Goal: Task Accomplishment & Management: Manage account settings

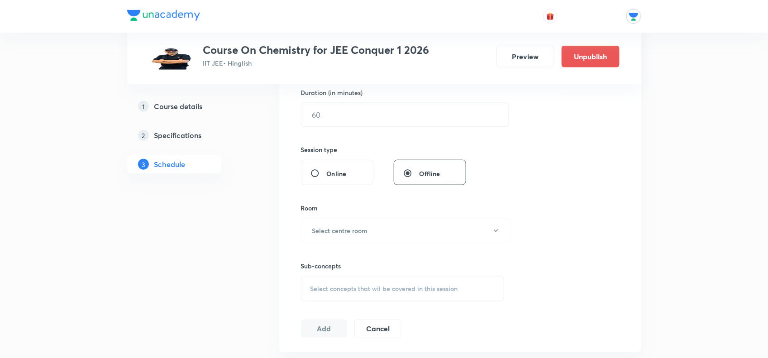
scroll to position [113, 0]
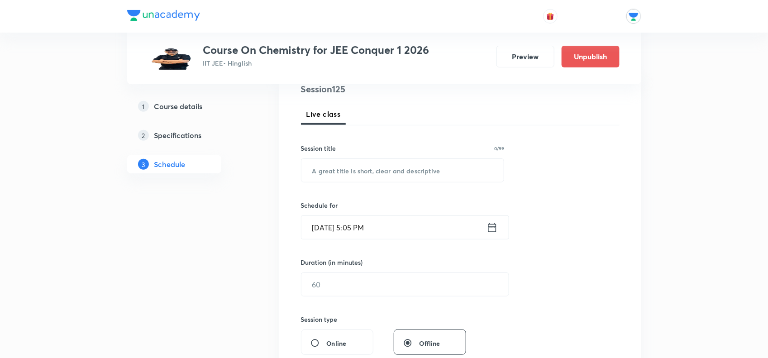
click at [184, 130] on h5 "Specifications" at bounding box center [178, 135] width 48 height 11
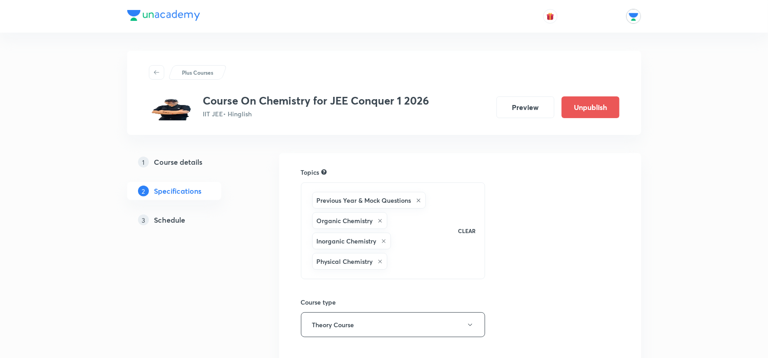
scroll to position [170, 0]
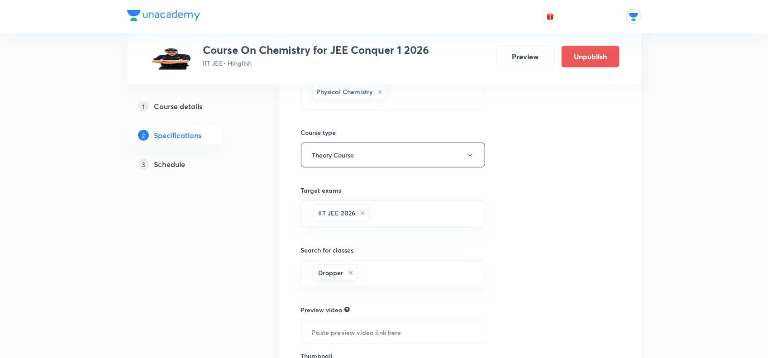
click at [163, 166] on h5 "Schedule" at bounding box center [169, 164] width 31 height 11
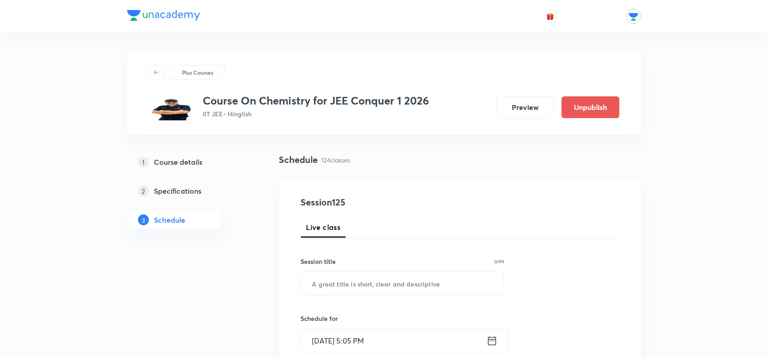
drag, startPoint x: 76, startPoint y: 102, endPoint x: 55, endPoint y: 182, distance: 82.2
drag, startPoint x: 101, startPoint y: 167, endPoint x: 30, endPoint y: 237, distance: 99.2
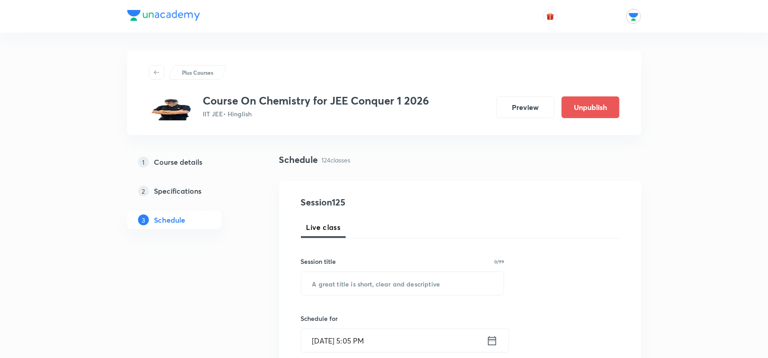
click at [161, 195] on h5 "Specifications" at bounding box center [178, 191] width 48 height 11
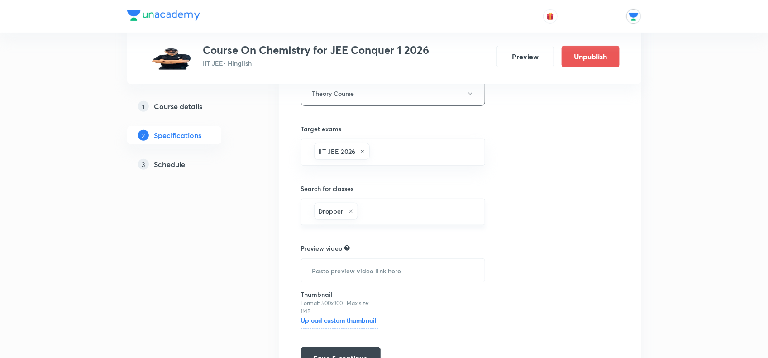
scroll to position [288, 0]
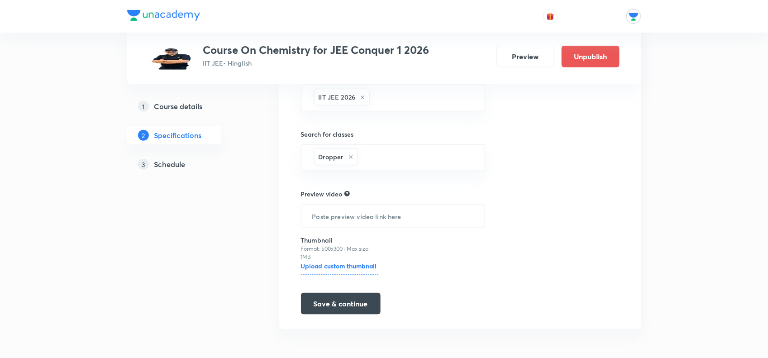
click at [184, 168] on h5 "Schedule" at bounding box center [169, 164] width 31 height 11
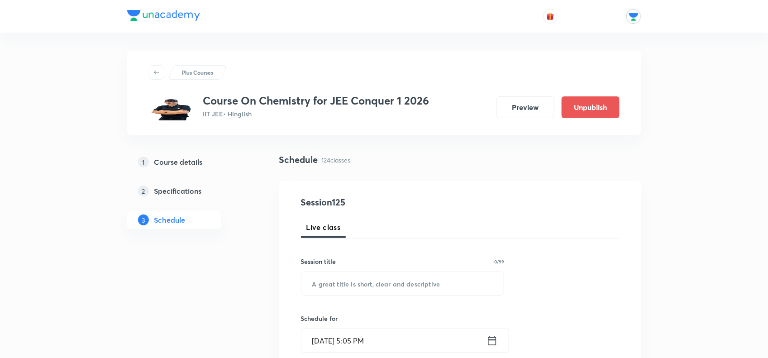
click at [160, 153] on link "1 Course details" at bounding box center [188, 162] width 123 height 18
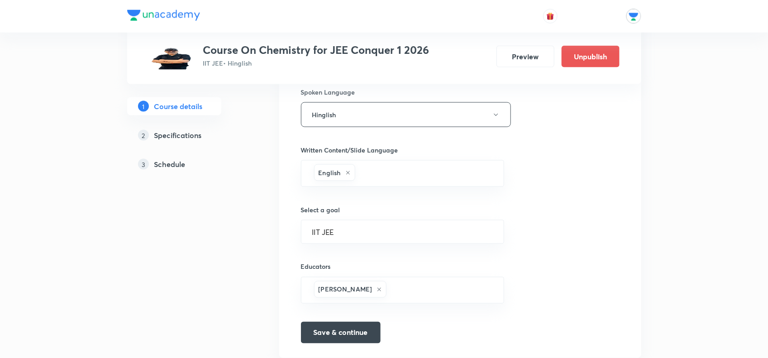
scroll to position [540, 0]
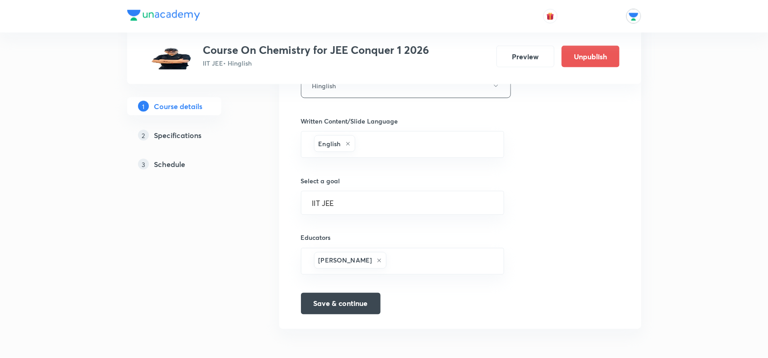
click at [170, 164] on h5 "Schedule" at bounding box center [169, 164] width 31 height 11
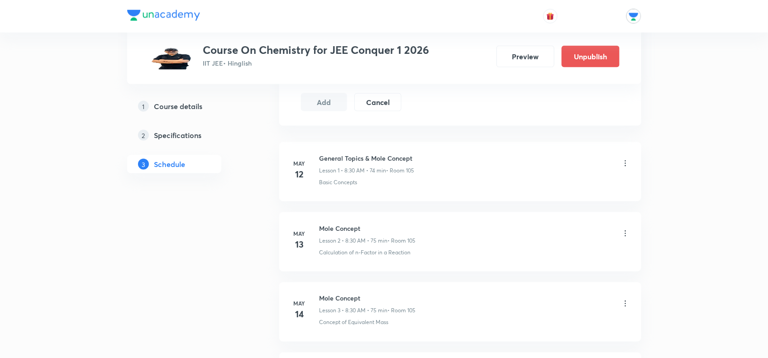
scroll to position [340, 0]
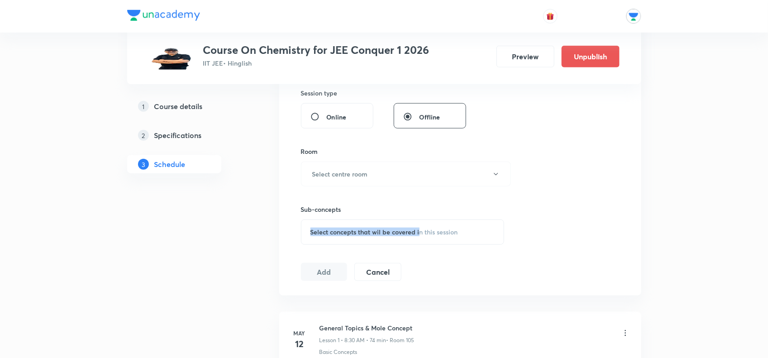
drag, startPoint x: 393, startPoint y: 218, endPoint x: 413, endPoint y: 226, distance: 22.1
click at [420, 226] on div "Sub-concepts Select concepts that wil be covered in this session" at bounding box center [403, 216] width 204 height 58
click at [433, 223] on div "Select concepts that wil be covered in this session" at bounding box center [403, 232] width 204 height 25
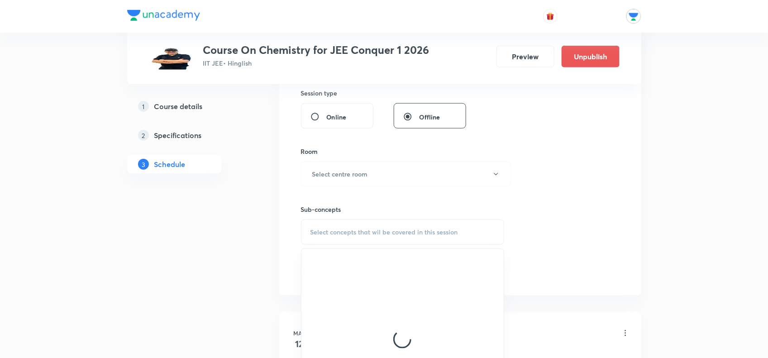
click at [433, 232] on span "Select concepts that wil be covered in this session" at bounding box center [385, 232] width 148 height 7
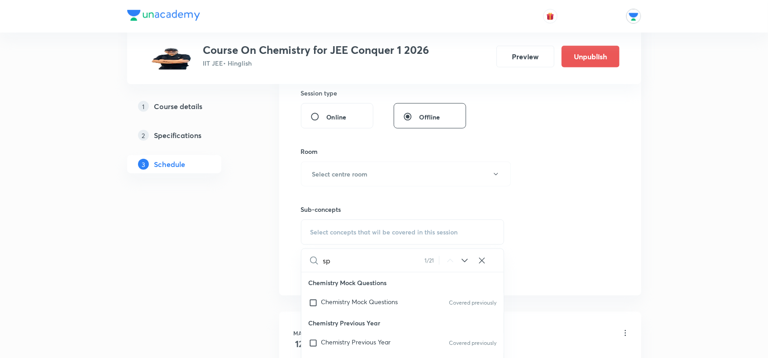
scroll to position [398, 0]
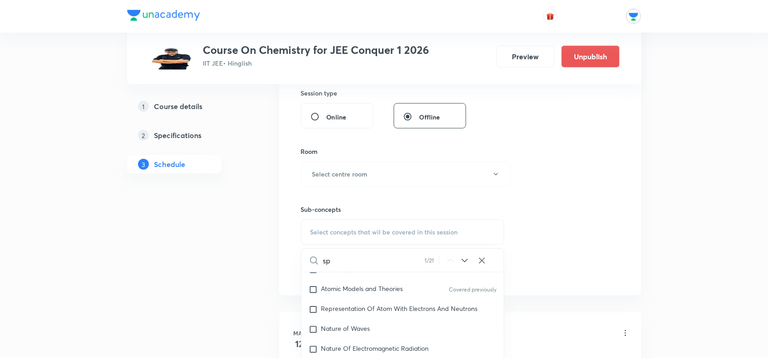
type input "s"
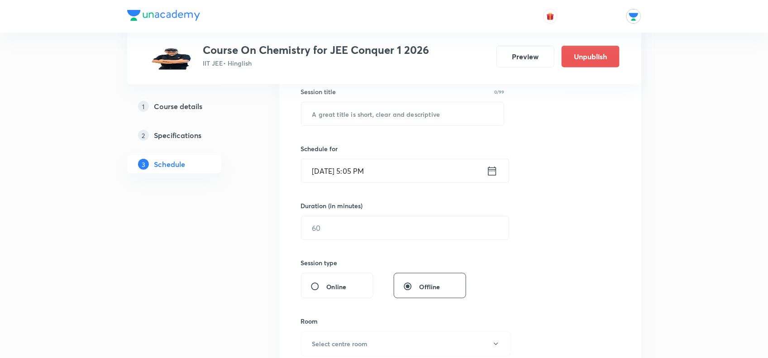
scroll to position [57, 0]
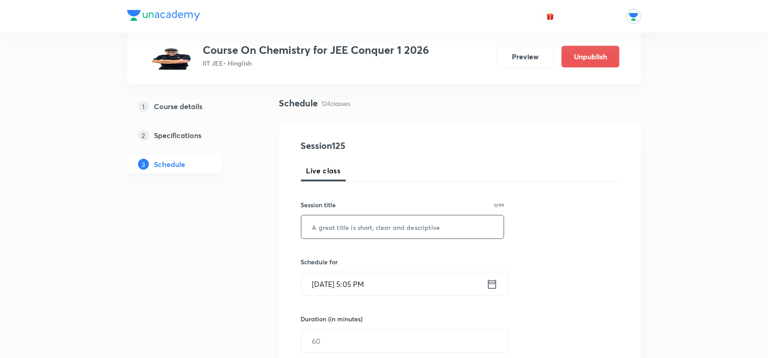
click at [362, 229] on input "text" at bounding box center [403, 227] width 203 height 23
type input "H"
type input "h"
type input "[MEDICAL_DATA]"
click at [458, 270] on div "Schedule for [DATE] 5:05 PM ​" at bounding box center [403, 276] width 204 height 39
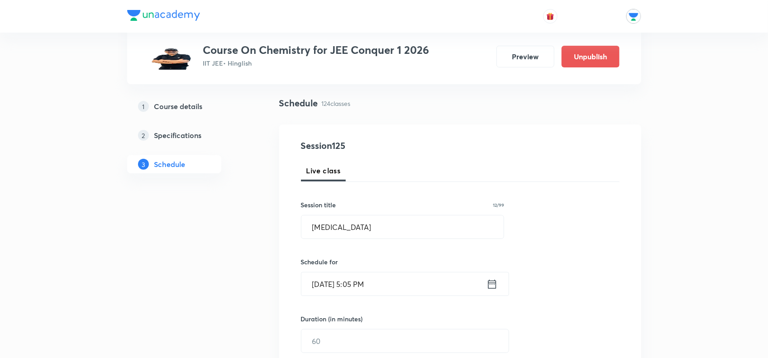
click at [456, 279] on input "[DATE] 5:05 PM" at bounding box center [394, 284] width 185 height 23
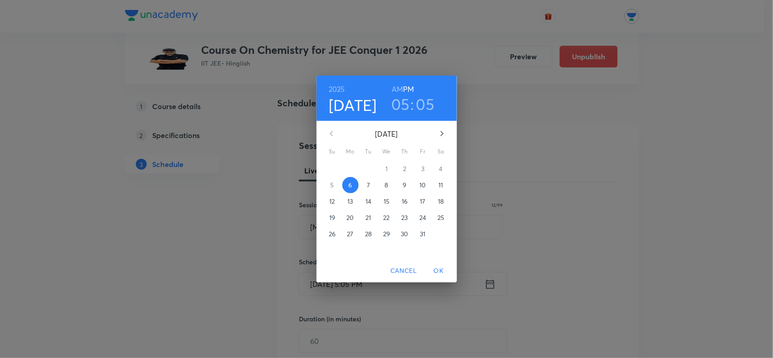
click at [367, 181] on p "7" at bounding box center [368, 185] width 3 height 9
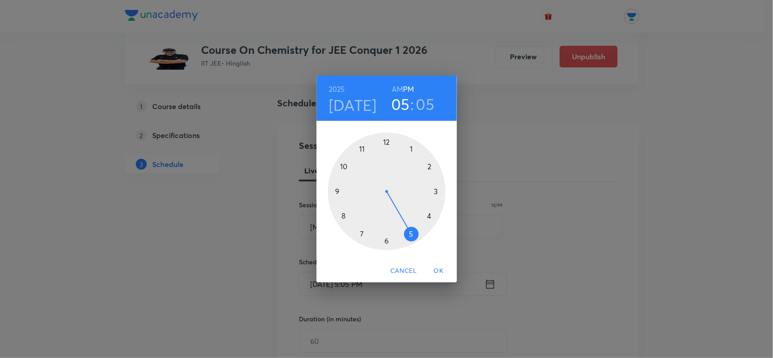
click at [412, 148] on div at bounding box center [387, 192] width 118 height 118
click at [385, 139] on div at bounding box center [387, 192] width 118 height 118
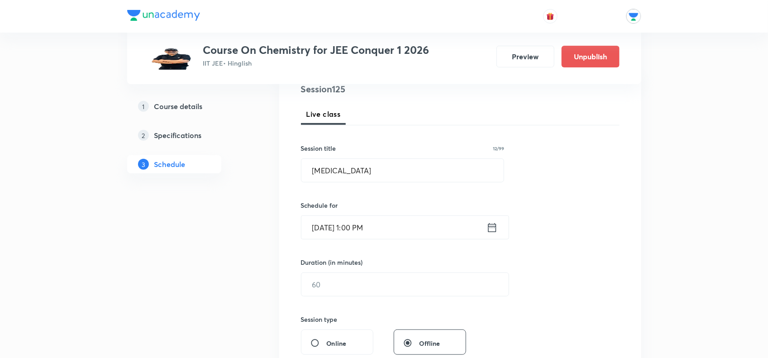
scroll to position [170, 0]
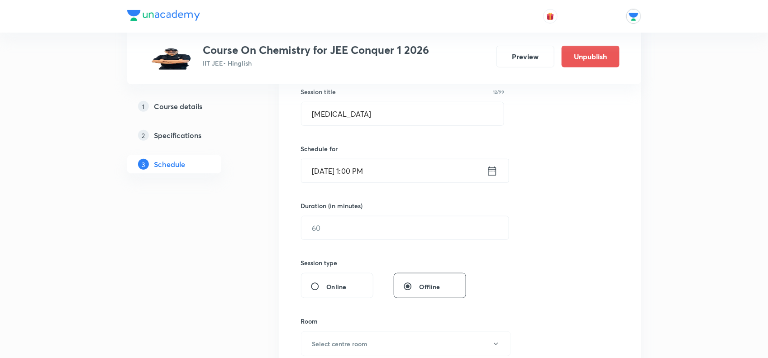
click at [349, 205] on h6 "Duration (in minutes)" at bounding box center [332, 206] width 62 height 10
click at [349, 238] on input "text" at bounding box center [405, 227] width 207 height 23
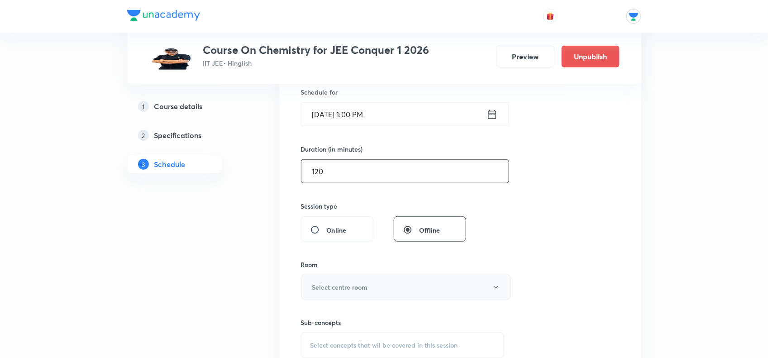
type input "120"
click at [361, 284] on h6 "Select centre room" at bounding box center [340, 288] width 56 height 10
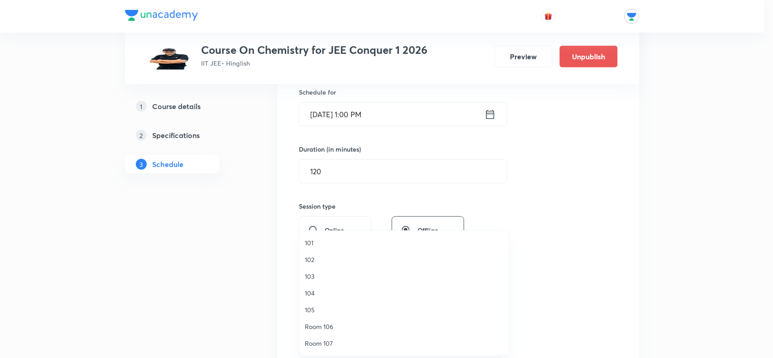
click at [147, 222] on div at bounding box center [386, 179] width 773 height 358
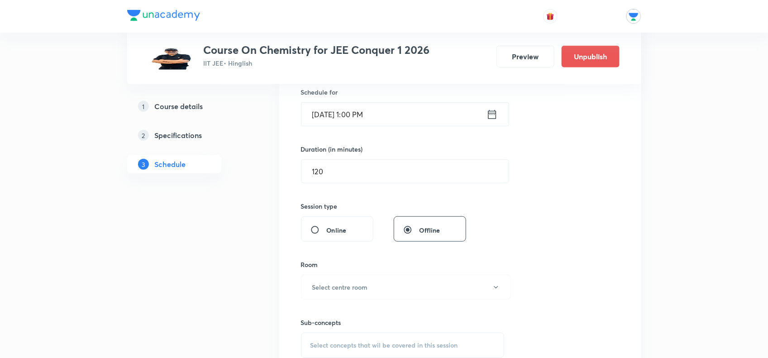
scroll to position [283, 0]
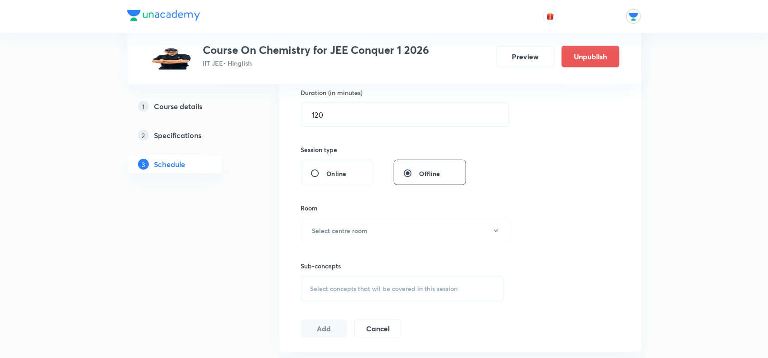
click at [372, 287] on span "Select concepts that wil be covered in this session" at bounding box center [385, 288] width 148 height 7
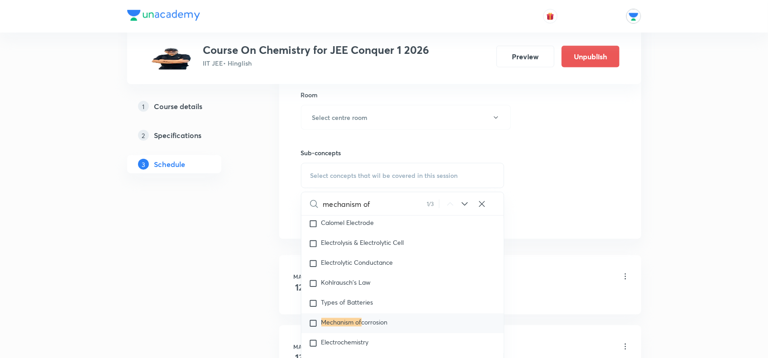
scroll to position [509, 0]
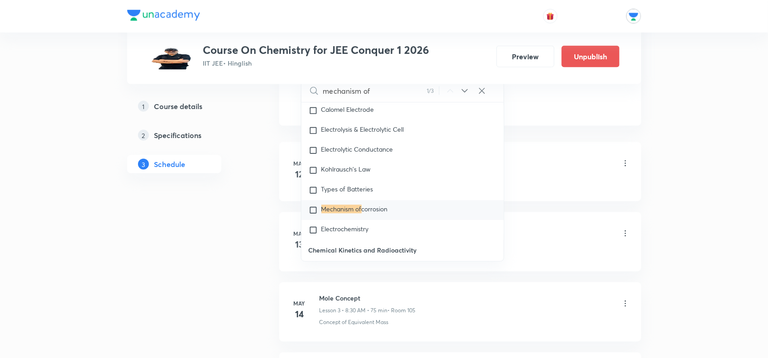
type input "mechanism of"
click at [463, 90] on icon at bounding box center [465, 91] width 11 height 11
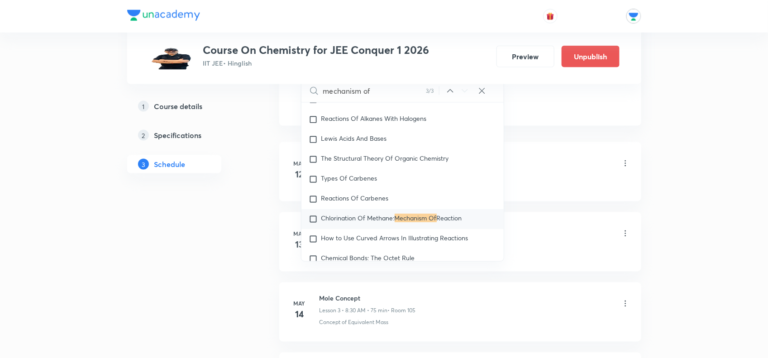
click at [463, 90] on icon at bounding box center [465, 91] width 11 height 11
click at [583, 80] on div "Plus Courses Course On Chemistry for JEE Conquer 1 2026 IIT JEE • Hinglish Prev…" at bounding box center [384, 42] width 514 height 84
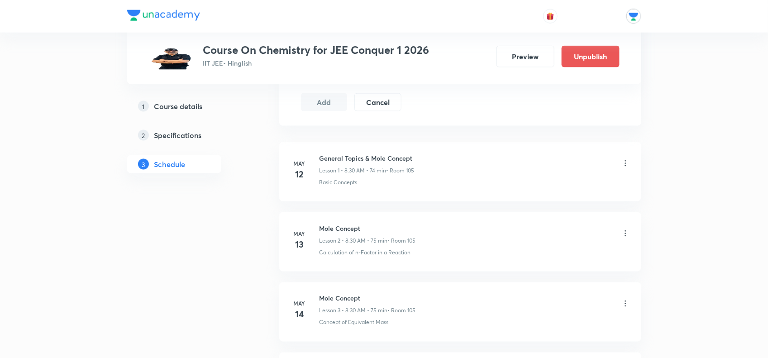
scroll to position [396, 0]
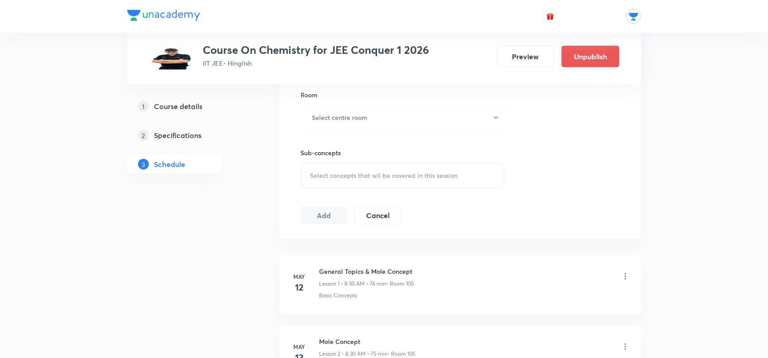
click at [378, 172] on span "Select concepts that wil be covered in this session" at bounding box center [385, 175] width 148 height 7
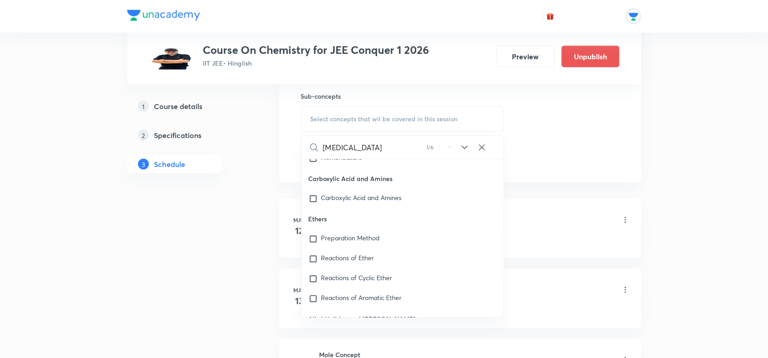
scroll to position [22886, 0]
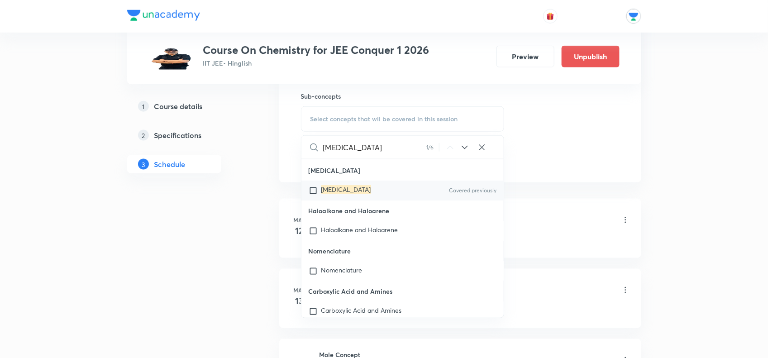
type input "[MEDICAL_DATA]"
click at [383, 195] on div "[MEDICAL_DATA] Covered previously" at bounding box center [403, 191] width 203 height 20
checkbox input "true"
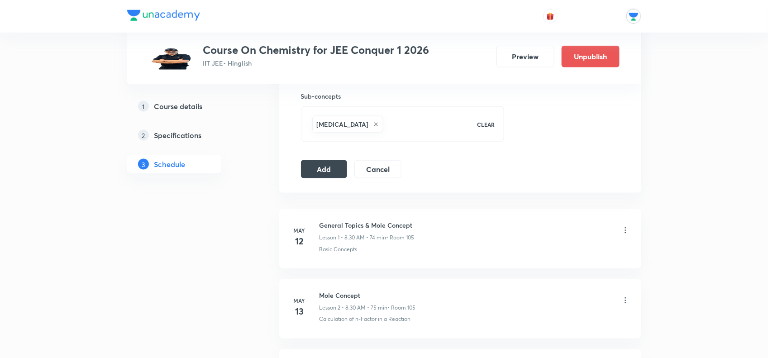
scroll to position [226, 0]
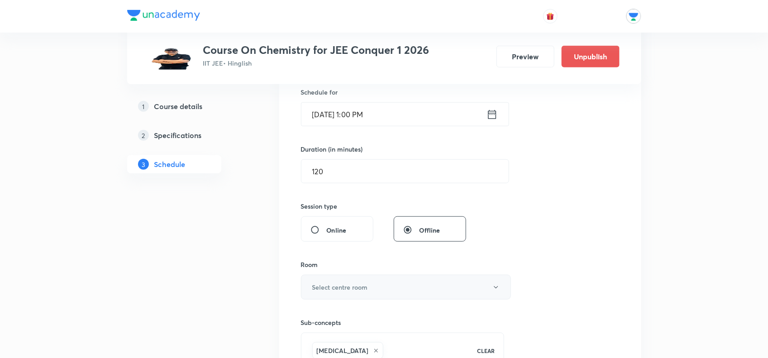
click at [390, 288] on button "Select centre room" at bounding box center [406, 287] width 210 height 25
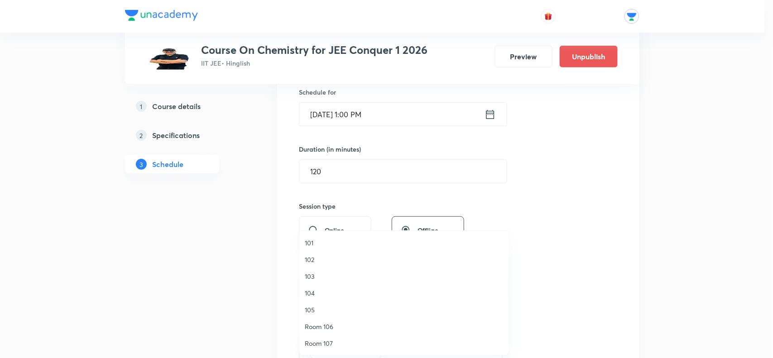
click at [314, 276] on span "103" at bounding box center [404, 277] width 198 height 10
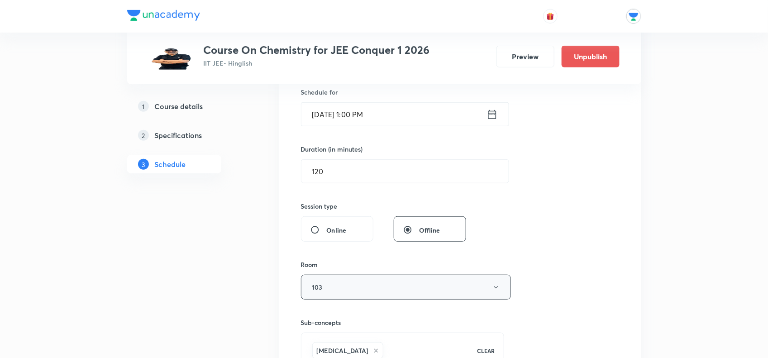
scroll to position [283, 0]
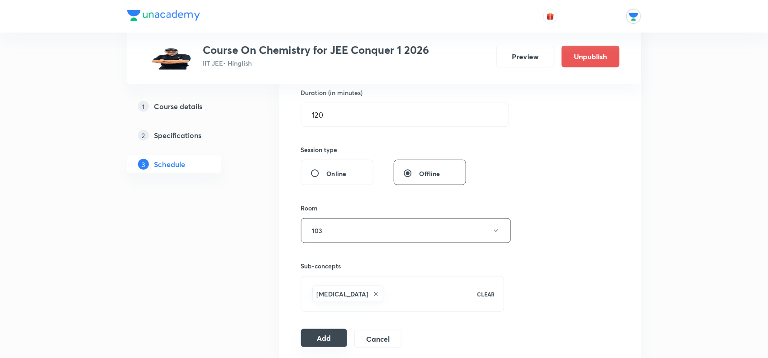
click at [326, 336] on button "Add" at bounding box center [324, 338] width 47 height 18
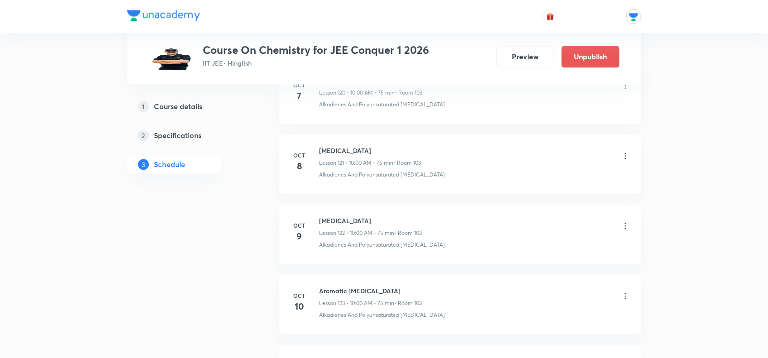
scroll to position [8759, 0]
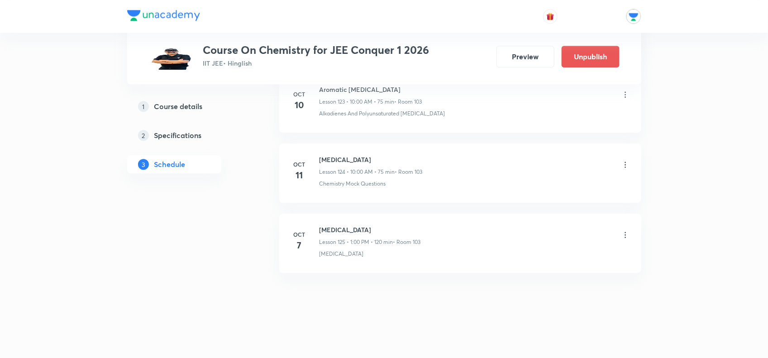
drag, startPoint x: 695, startPoint y: 161, endPoint x: 721, endPoint y: 350, distance: 190.6
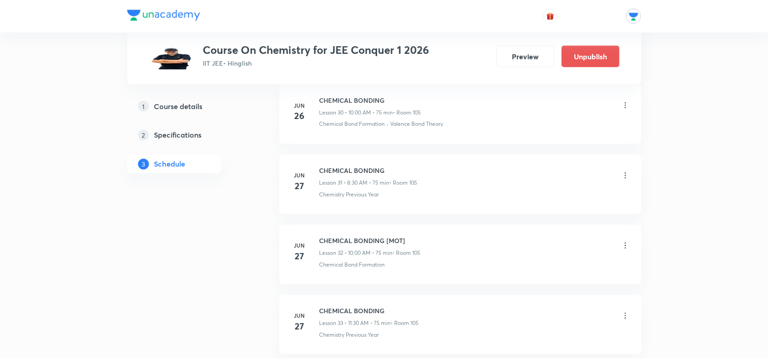
scroll to position [0, 0]
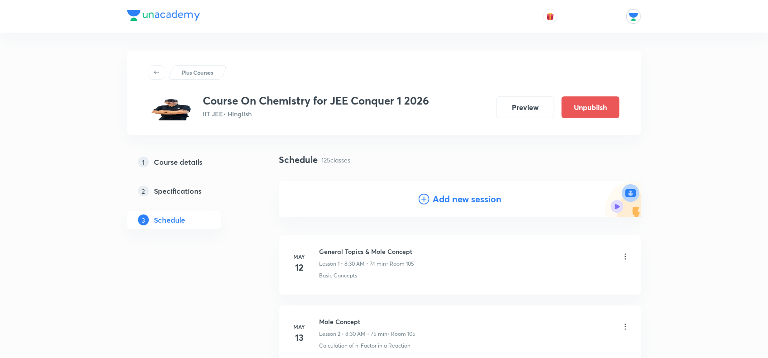
drag, startPoint x: 663, startPoint y: 241, endPoint x: 702, endPoint y: -49, distance: 293.3
click at [470, 195] on h4 "Add new session" at bounding box center [467, 199] width 69 height 14
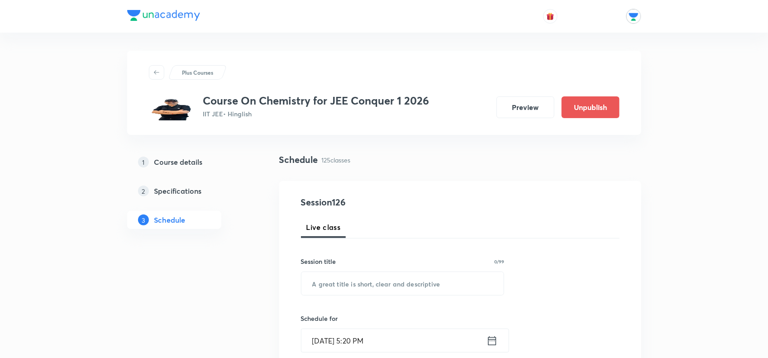
scroll to position [57, 0]
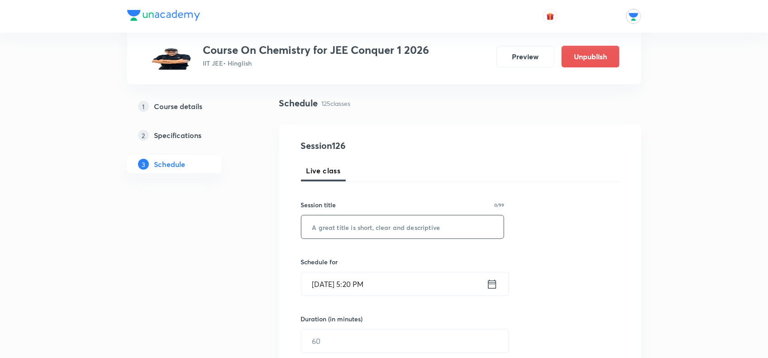
drag, startPoint x: 440, startPoint y: 231, endPoint x: 530, endPoint y: 238, distance: 90.8
click at [442, 230] on input "text" at bounding box center [403, 227] width 203 height 23
paste input "[URL][DOMAIN_NAME]"
type input "h"
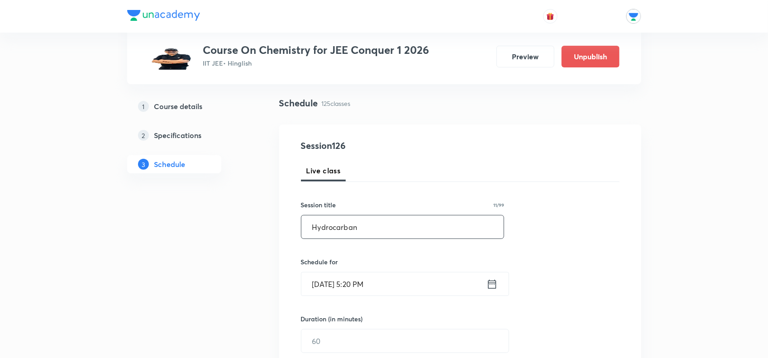
click at [338, 230] on input "Hydrocarban" at bounding box center [403, 227] width 203 height 23
type input "Hydrocarban"
click at [492, 283] on icon at bounding box center [492, 283] width 8 height 9
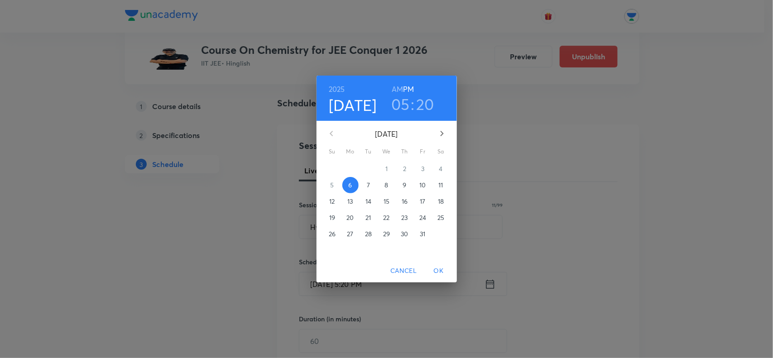
click at [402, 183] on p "9" at bounding box center [404, 185] width 4 height 9
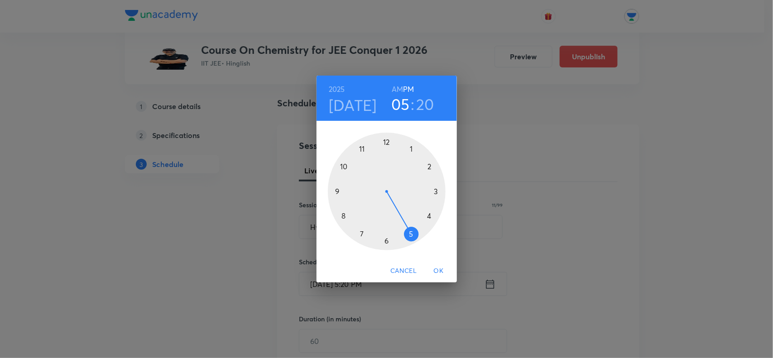
click at [410, 148] on div at bounding box center [387, 192] width 118 height 118
click at [387, 141] on div at bounding box center [387, 192] width 118 height 118
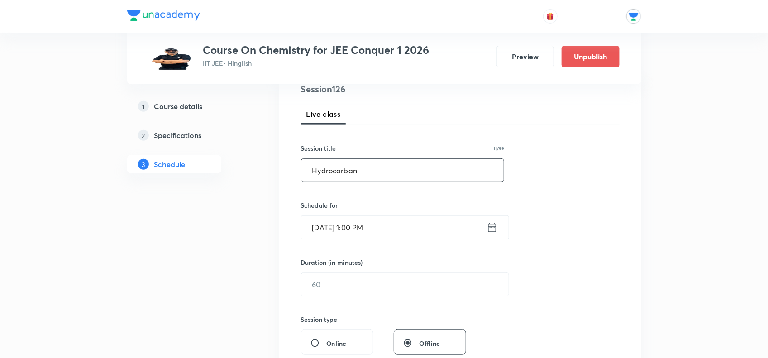
scroll to position [226, 0]
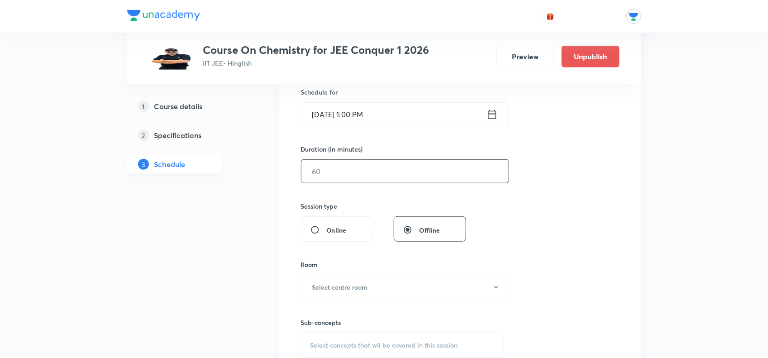
click at [351, 177] on input "text" at bounding box center [405, 171] width 207 height 23
type input "120"
click at [427, 227] on span "Offline" at bounding box center [430, 230] width 21 height 10
click at [420, 227] on input "Offline" at bounding box center [411, 229] width 16 height 9
click at [322, 282] on button "Select centre room" at bounding box center [406, 287] width 210 height 25
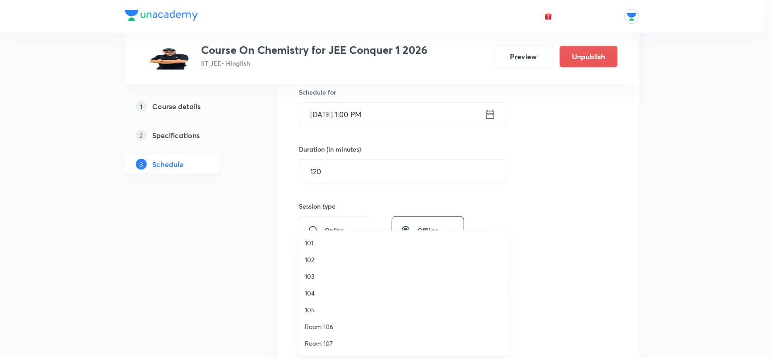
click at [311, 277] on span "103" at bounding box center [404, 277] width 198 height 10
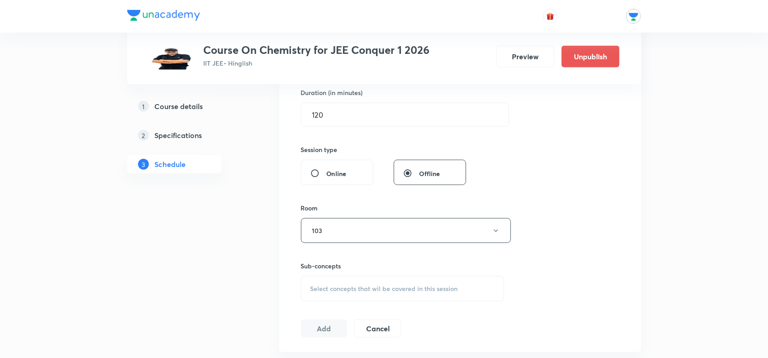
scroll to position [340, 0]
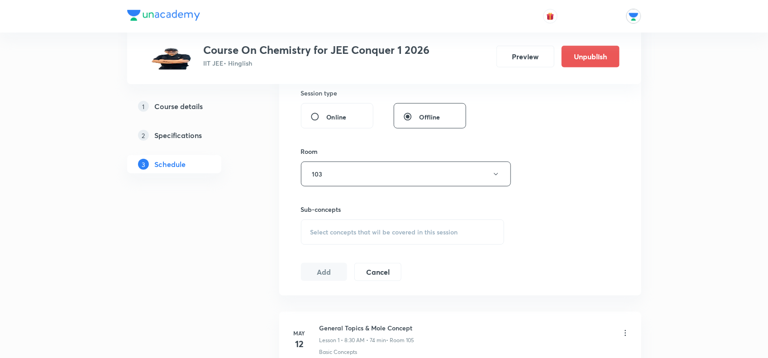
click at [339, 234] on span "Select concepts that wil be covered in this session" at bounding box center [385, 232] width 148 height 7
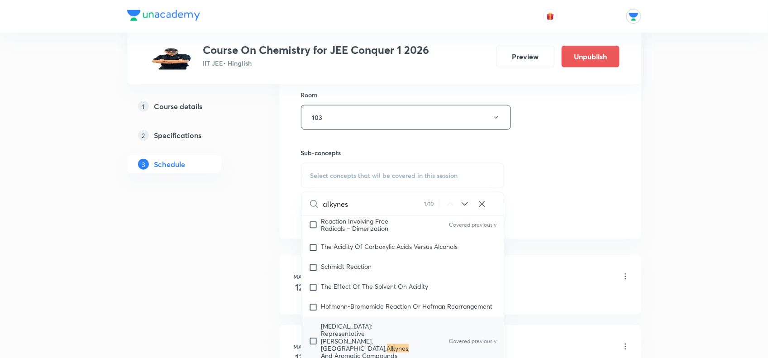
scroll to position [453, 0]
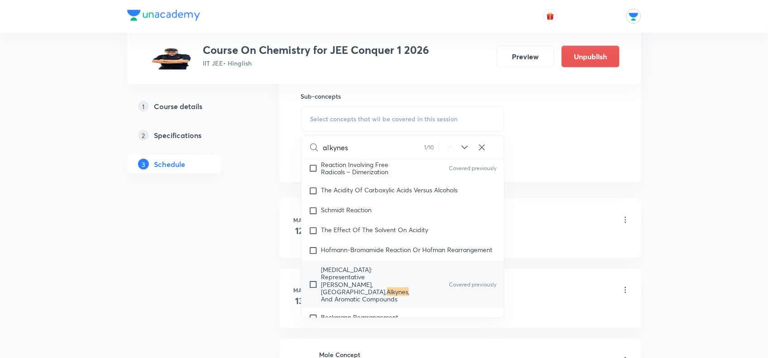
click at [465, 150] on icon at bounding box center [465, 147] width 11 height 11
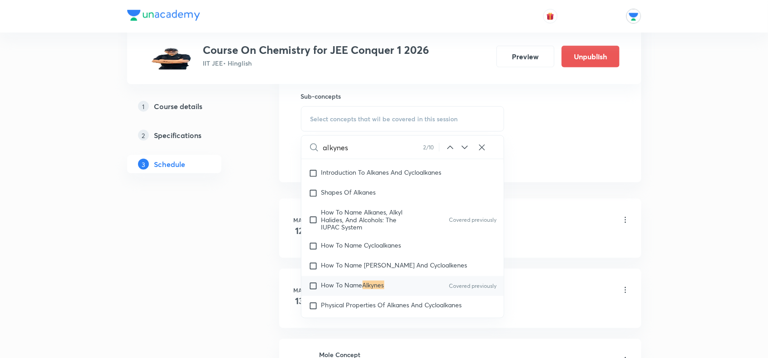
click at [465, 150] on icon at bounding box center [465, 147] width 11 height 11
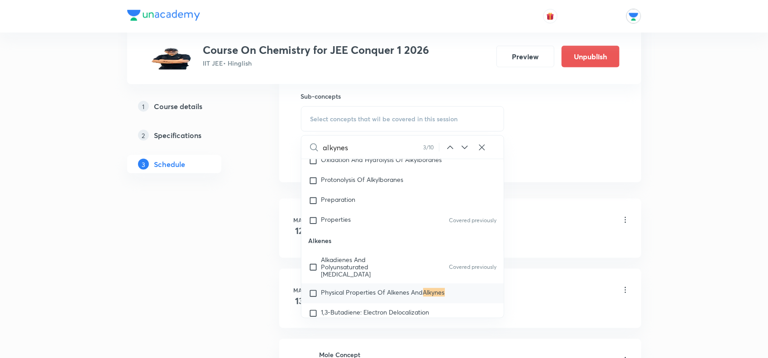
click at [464, 145] on icon at bounding box center [465, 147] width 11 height 11
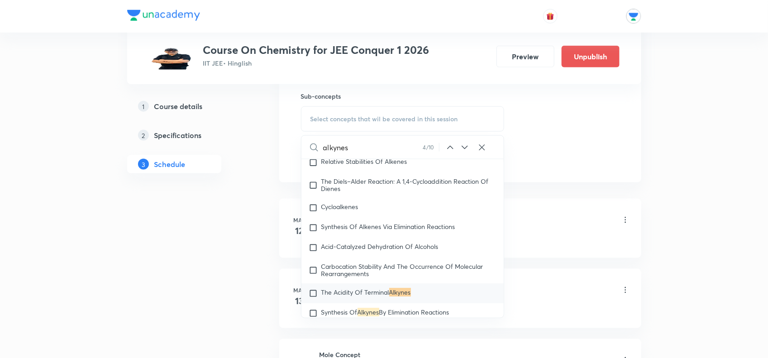
click at [464, 145] on icon at bounding box center [465, 147] width 11 height 11
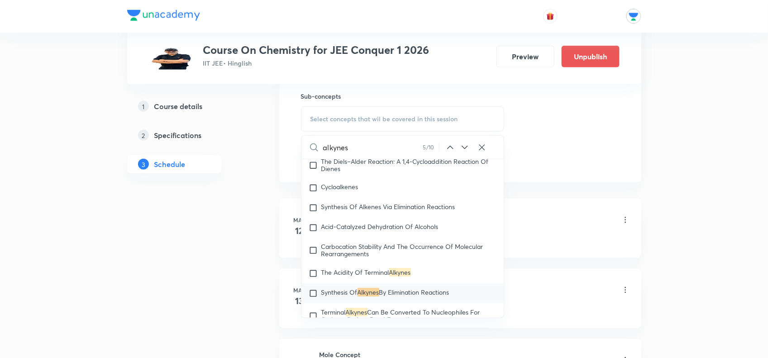
click at [464, 145] on icon at bounding box center [465, 147] width 11 height 11
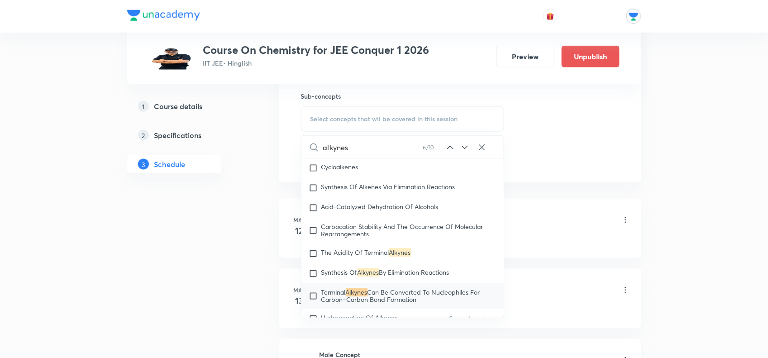
click at [464, 145] on icon at bounding box center [465, 147] width 11 height 11
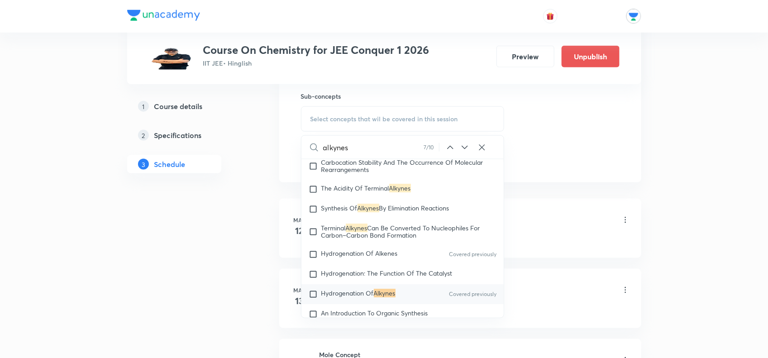
click at [464, 145] on icon at bounding box center [465, 147] width 11 height 11
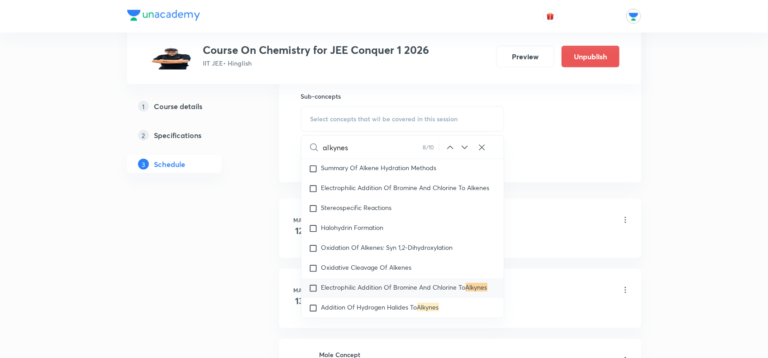
click at [464, 145] on icon at bounding box center [465, 147] width 11 height 11
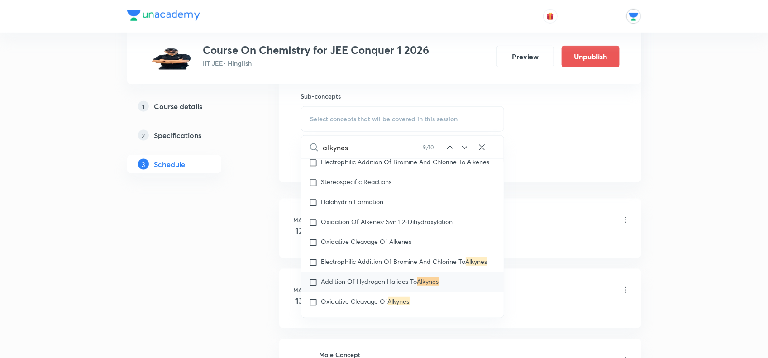
click at [464, 145] on icon at bounding box center [465, 147] width 11 height 11
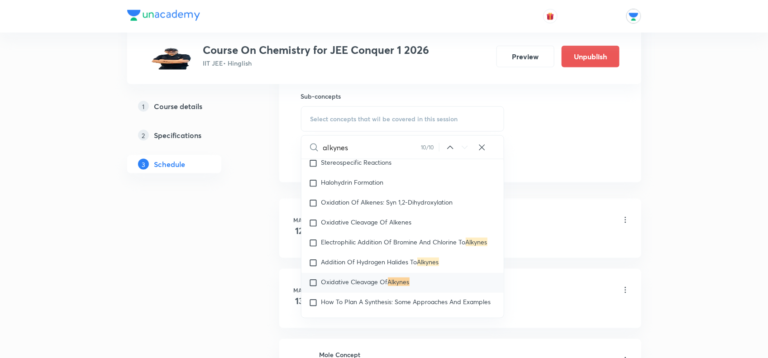
click at [451, 148] on icon at bounding box center [451, 147] width 6 height 3
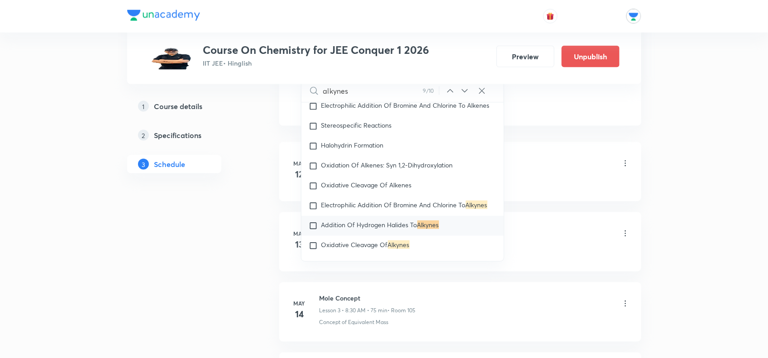
scroll to position [487, 0]
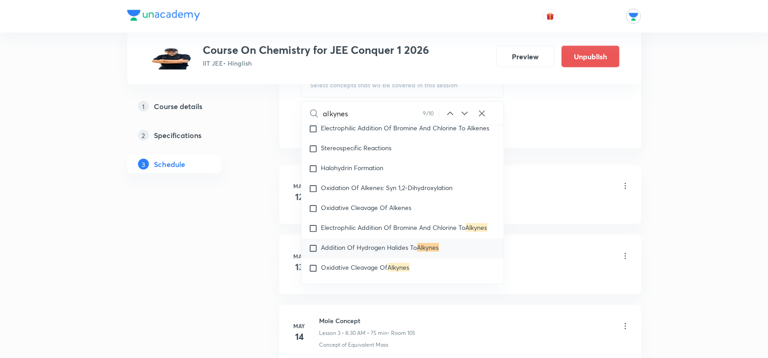
click at [449, 114] on icon at bounding box center [451, 113] width 6 height 3
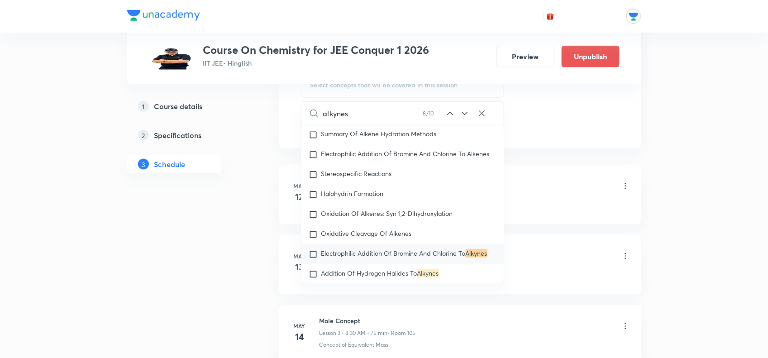
click at [449, 114] on icon at bounding box center [451, 113] width 6 height 3
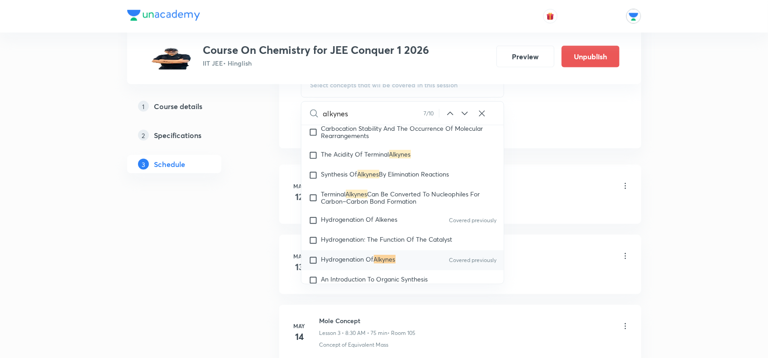
click at [449, 114] on icon at bounding box center [451, 113] width 6 height 3
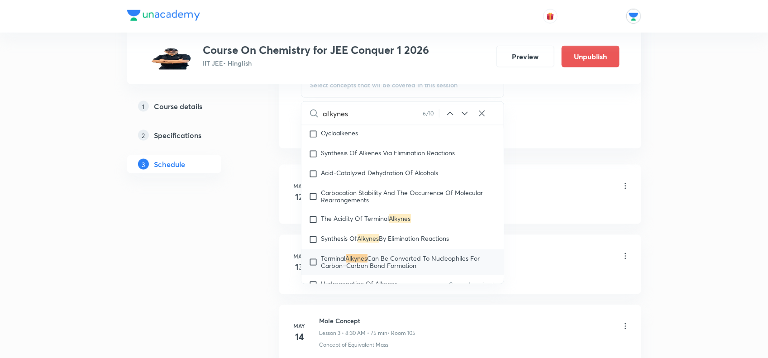
click at [449, 114] on icon at bounding box center [451, 113] width 6 height 3
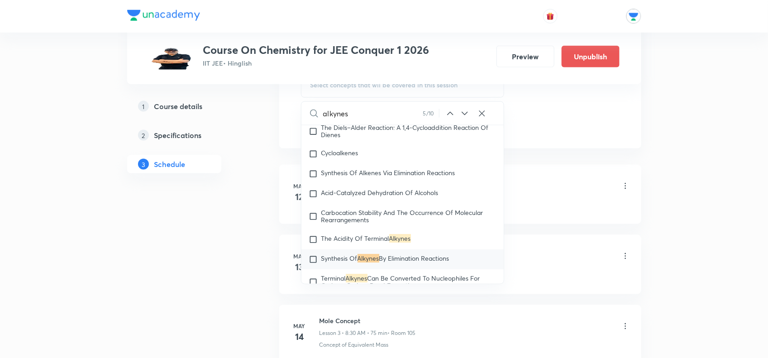
click at [449, 114] on icon at bounding box center [451, 113] width 6 height 3
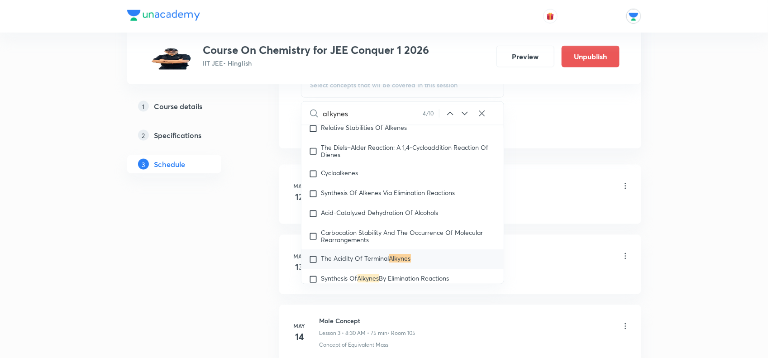
click at [449, 114] on icon at bounding box center [451, 113] width 6 height 3
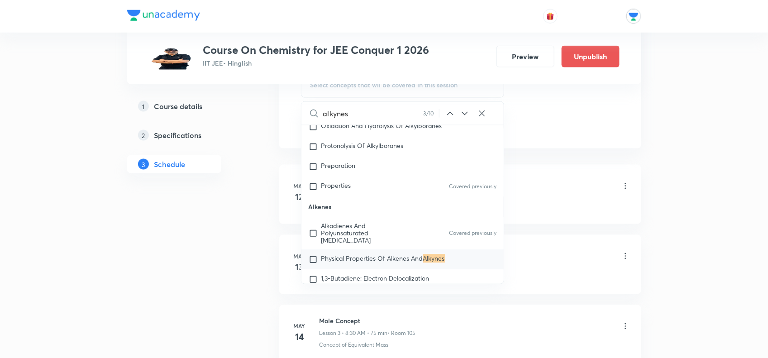
click at [449, 114] on icon at bounding box center [451, 113] width 6 height 3
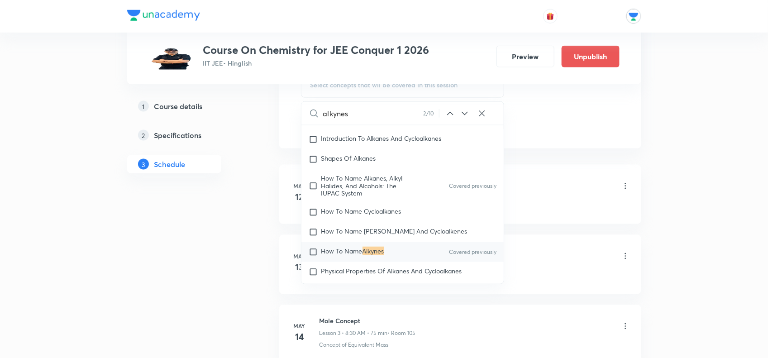
click at [449, 114] on icon at bounding box center [451, 113] width 6 height 3
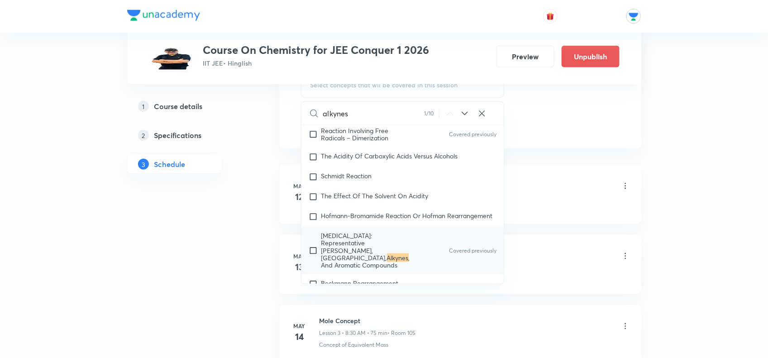
click at [385, 115] on input "alkynes" at bounding box center [373, 113] width 101 height 23
type input "a"
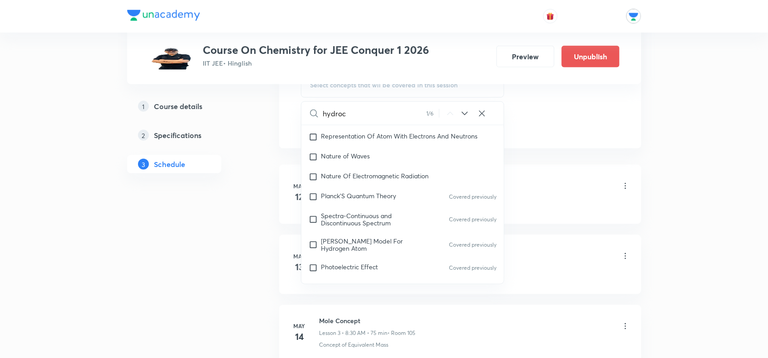
scroll to position [14793, 0]
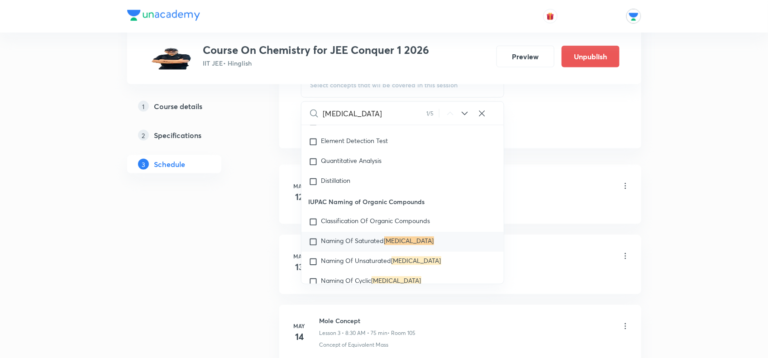
click at [464, 115] on icon at bounding box center [465, 114] width 6 height 4
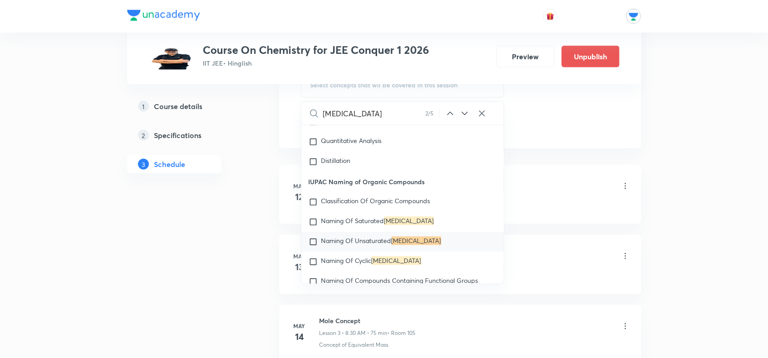
click at [464, 115] on icon at bounding box center [465, 114] width 6 height 4
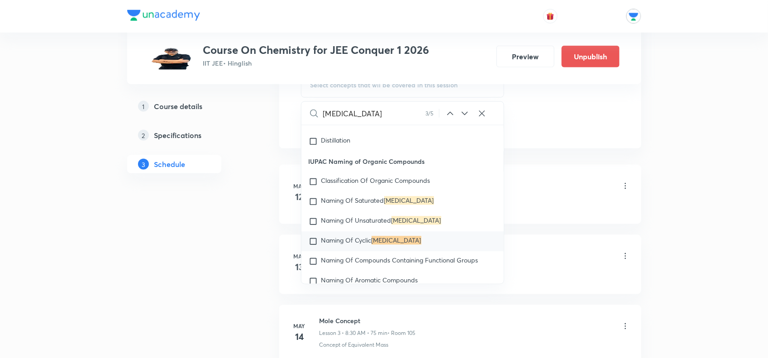
click at [464, 115] on icon at bounding box center [465, 114] width 6 height 4
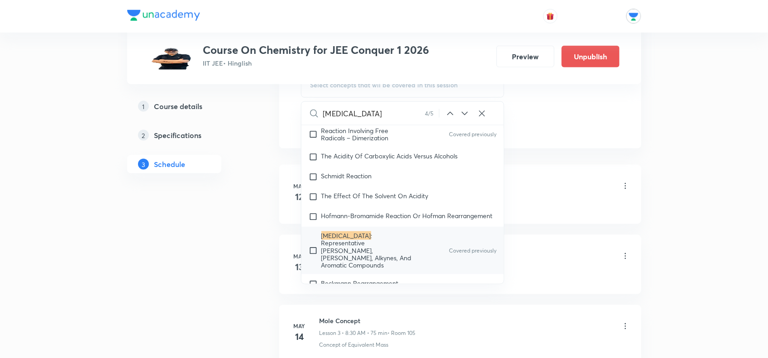
click at [464, 115] on icon at bounding box center [465, 114] width 6 height 4
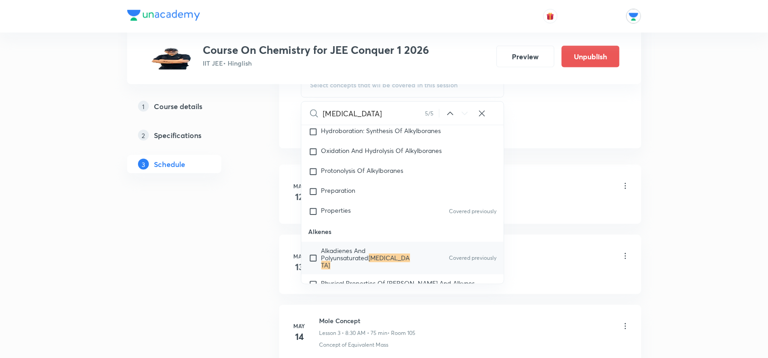
click at [448, 113] on icon at bounding box center [450, 113] width 11 height 11
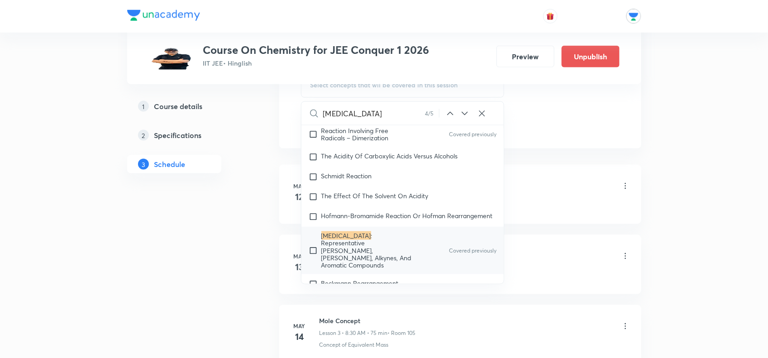
click at [372, 113] on input "[MEDICAL_DATA]" at bounding box center [374, 113] width 102 height 23
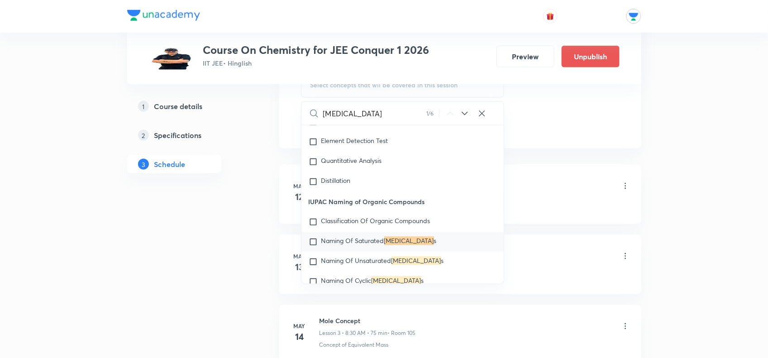
type input "[MEDICAL_DATA]"
click at [469, 118] on icon at bounding box center [465, 113] width 11 height 11
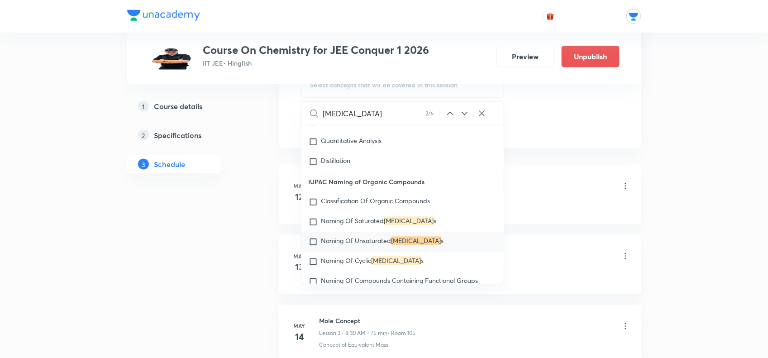
click at [469, 118] on icon at bounding box center [465, 113] width 11 height 11
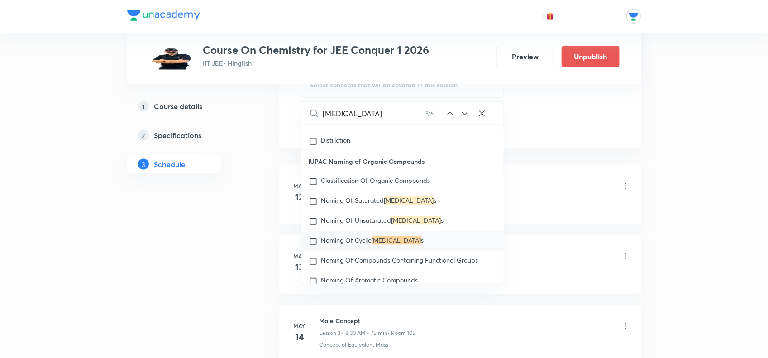
click at [469, 118] on icon at bounding box center [465, 113] width 11 height 11
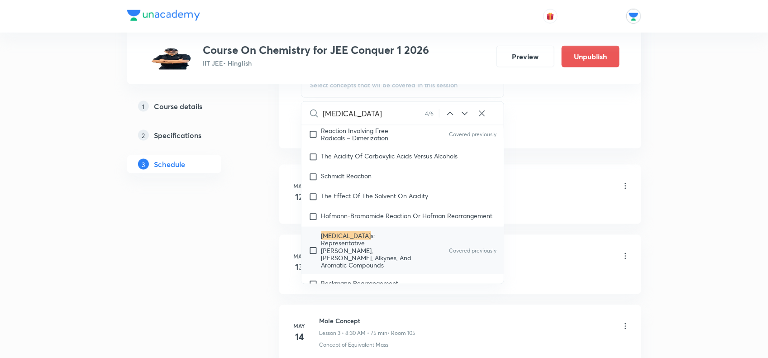
click at [469, 118] on icon at bounding box center [465, 113] width 11 height 11
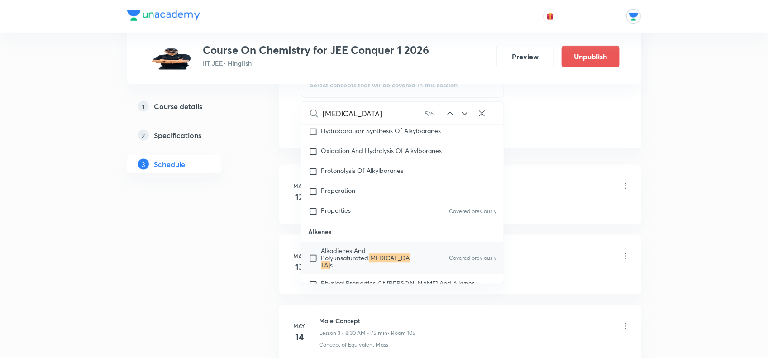
click at [450, 113] on icon at bounding box center [451, 113] width 6 height 3
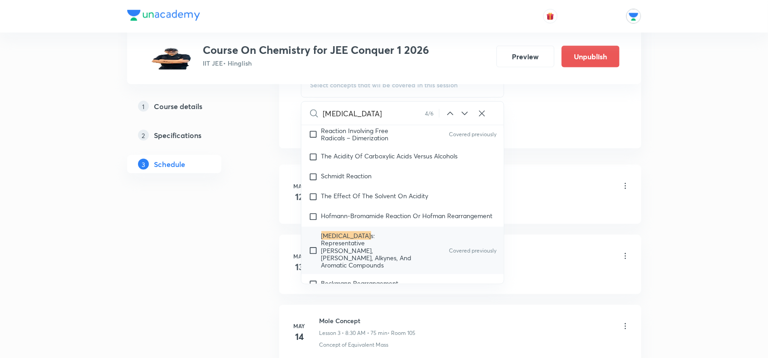
click at [465, 115] on icon at bounding box center [465, 114] width 6 height 4
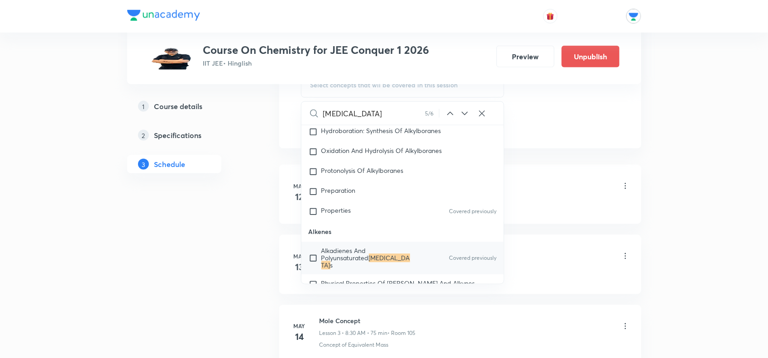
click at [462, 112] on icon at bounding box center [465, 113] width 11 height 11
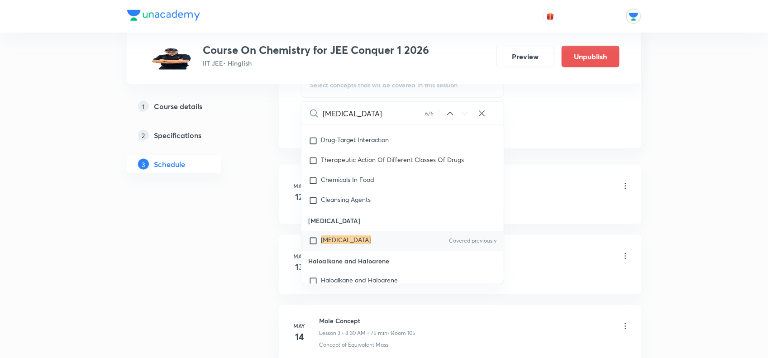
click at [313, 244] on input "checkbox" at bounding box center [315, 241] width 13 height 9
checkbox input "true"
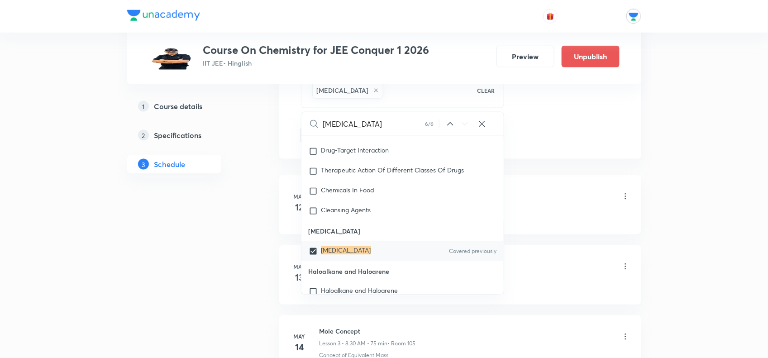
click at [561, 197] on div "General Topics & Mole Concept Lesson 1 • 8:30 AM • 74 min • Room 105" at bounding box center [475, 197] width 311 height 21
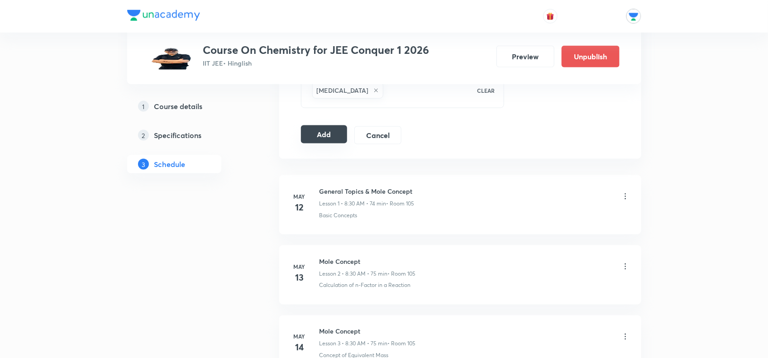
click at [332, 139] on button "Add" at bounding box center [324, 134] width 47 height 18
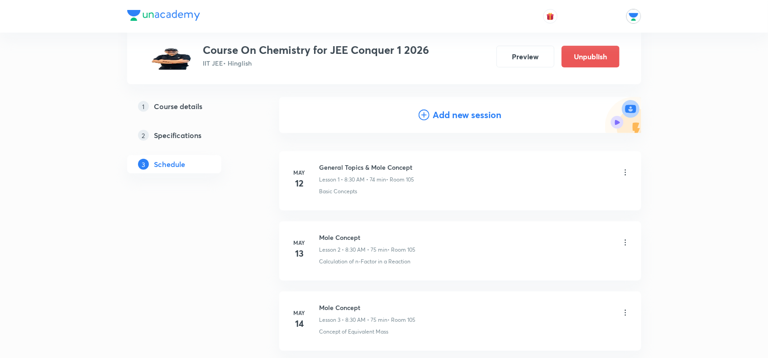
scroll to position [0, 0]
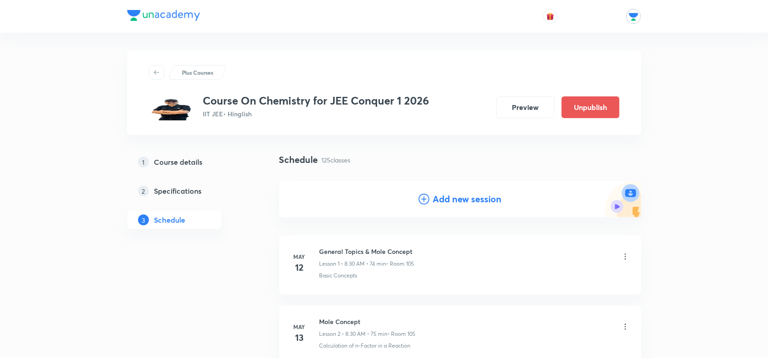
drag, startPoint x: 696, startPoint y: 159, endPoint x: 659, endPoint y: -33, distance: 195.5
click at [435, 196] on h4 "Add new session" at bounding box center [467, 199] width 69 height 14
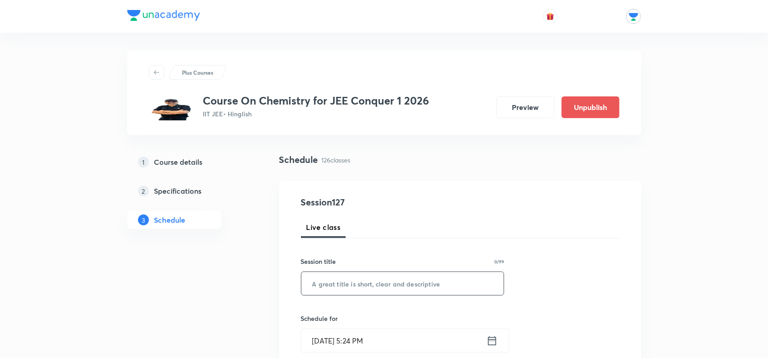
click at [393, 288] on input "text" at bounding box center [403, 283] width 203 height 23
paste input "Hydrocarban"
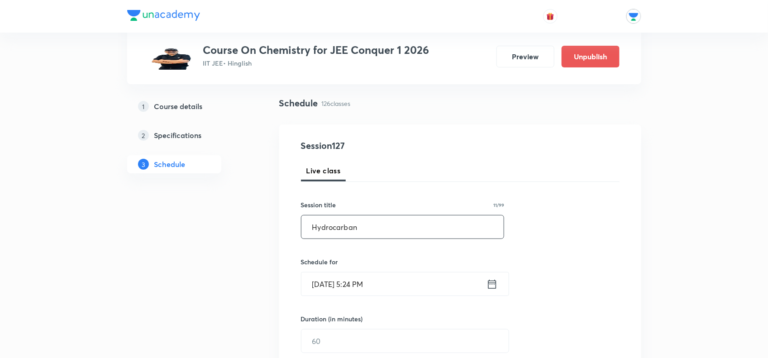
type input "Hydrocarban"
click at [490, 289] on icon at bounding box center [492, 284] width 11 height 13
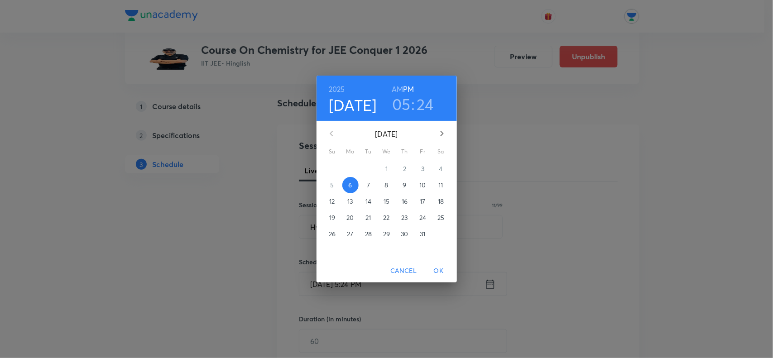
click at [443, 187] on p "11" at bounding box center [440, 185] width 5 height 9
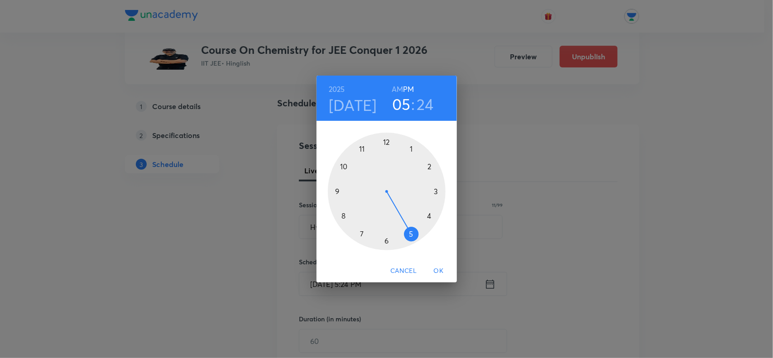
click at [408, 150] on div at bounding box center [387, 192] width 118 height 118
click at [388, 140] on div at bounding box center [387, 192] width 118 height 118
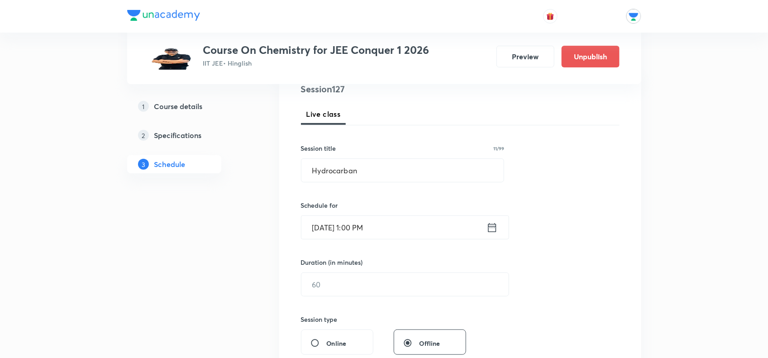
scroll to position [170, 0]
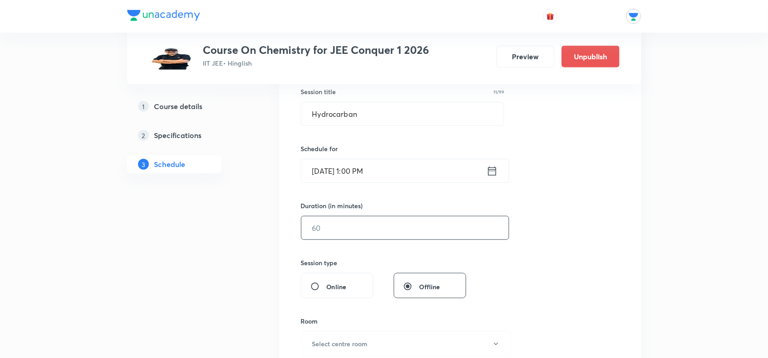
click at [349, 225] on input "text" at bounding box center [405, 227] width 207 height 23
type input "120"
click at [403, 286] on input "Offline" at bounding box center [411, 286] width 16 height 9
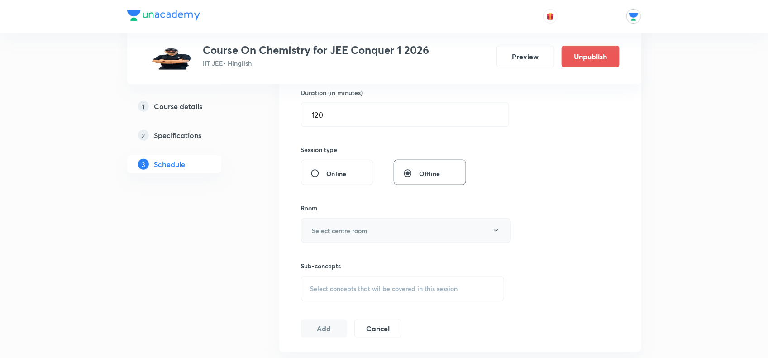
click at [374, 231] on button "Select centre room" at bounding box center [406, 230] width 210 height 25
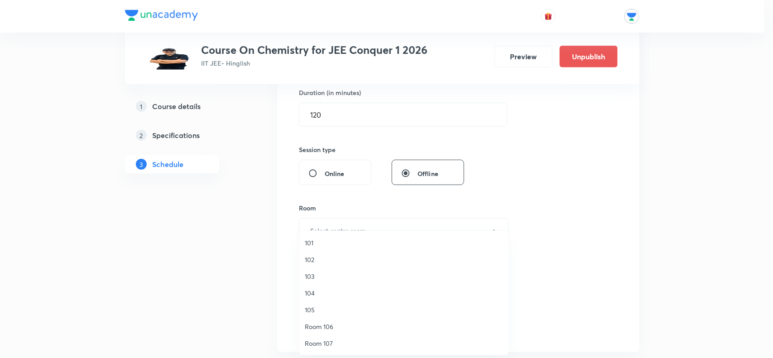
click at [305, 276] on span "103" at bounding box center [404, 277] width 198 height 10
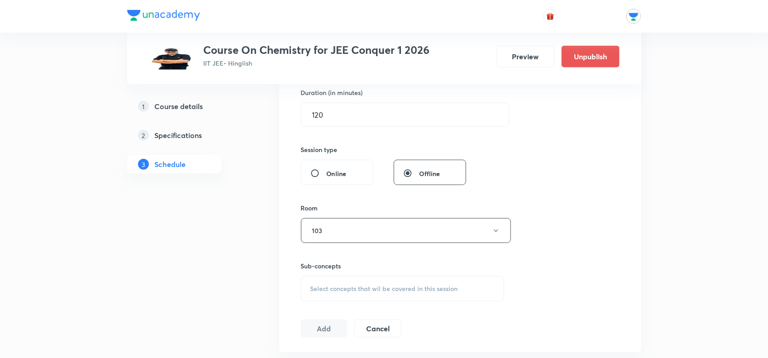
scroll to position [340, 0]
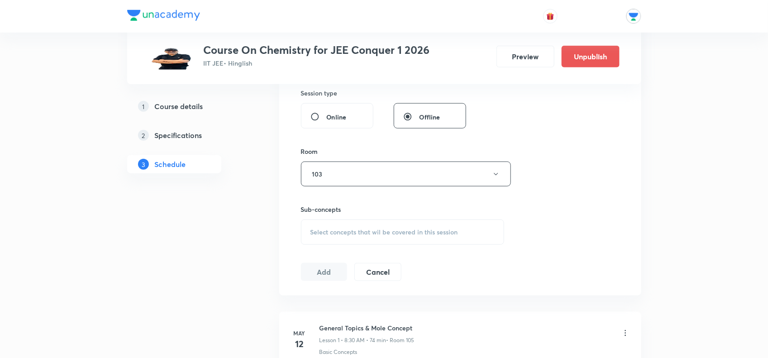
click at [361, 231] on span "Select concepts that wil be covered in this session" at bounding box center [385, 232] width 148 height 7
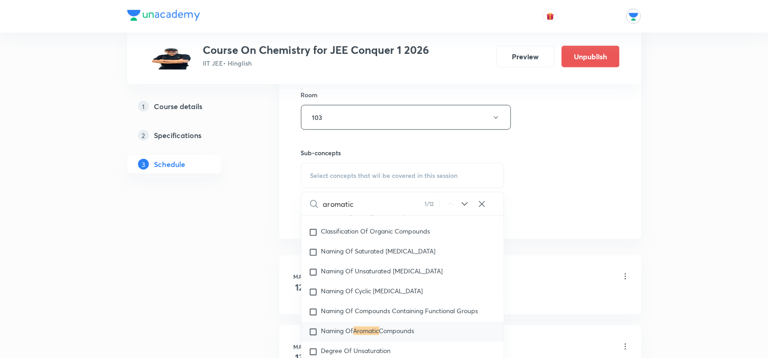
scroll to position [453, 0]
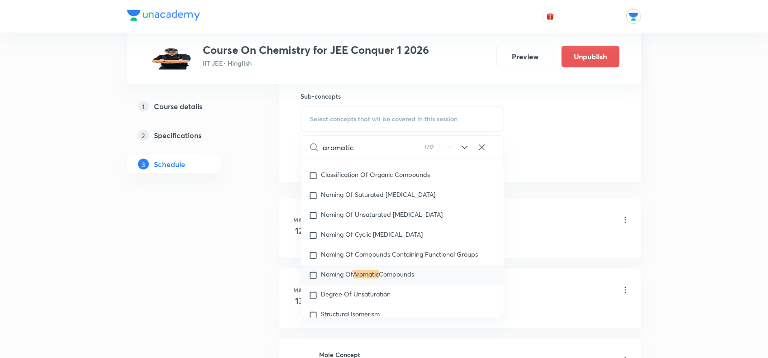
click at [469, 145] on icon at bounding box center [465, 147] width 11 height 11
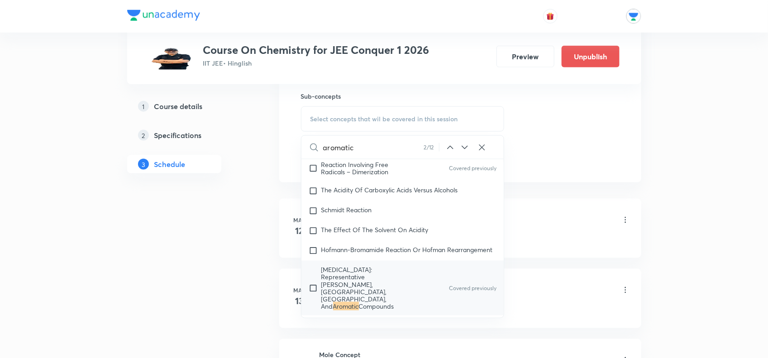
click at [469, 145] on icon at bounding box center [465, 147] width 11 height 11
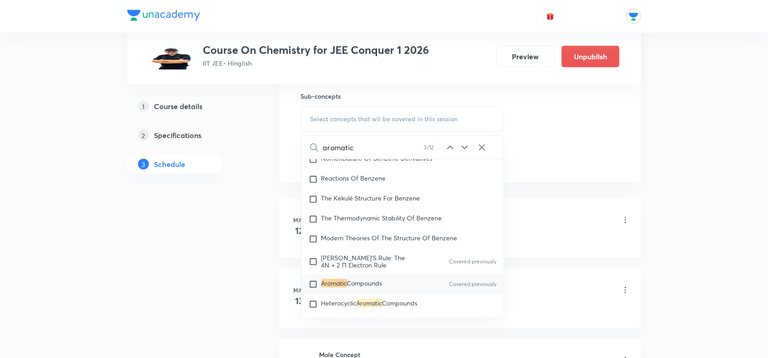
click at [465, 149] on icon at bounding box center [465, 148] width 6 height 4
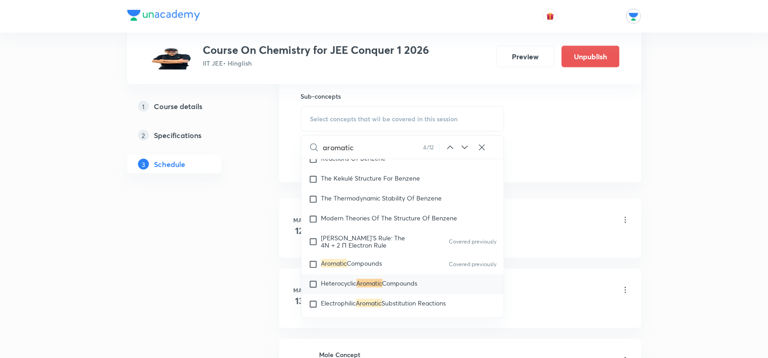
click at [465, 149] on icon at bounding box center [465, 148] width 6 height 4
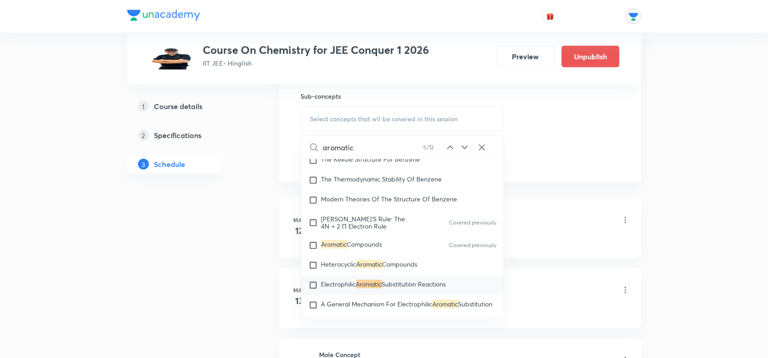
click at [465, 149] on icon at bounding box center [465, 148] width 6 height 4
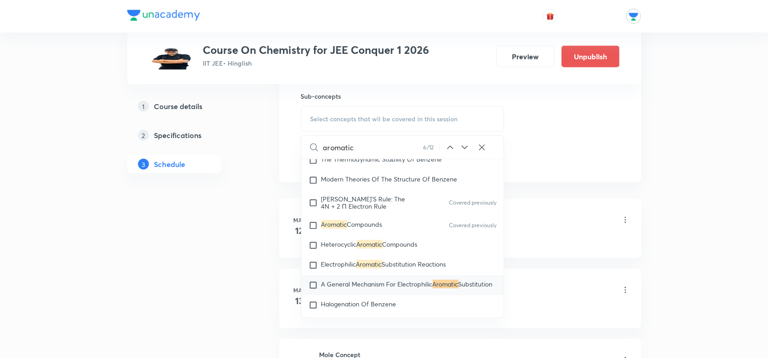
click at [465, 149] on icon at bounding box center [465, 148] width 6 height 4
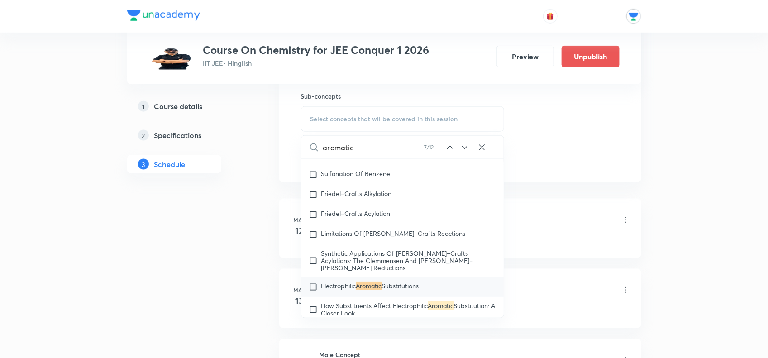
click at [465, 149] on icon at bounding box center [465, 148] width 6 height 4
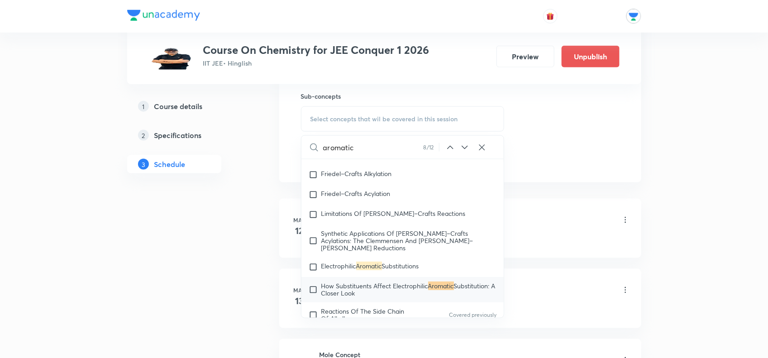
click at [465, 149] on icon at bounding box center [465, 148] width 6 height 4
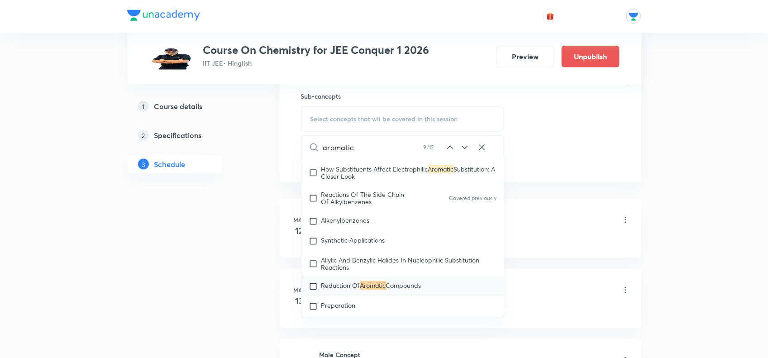
click at [465, 149] on icon at bounding box center [465, 148] width 6 height 4
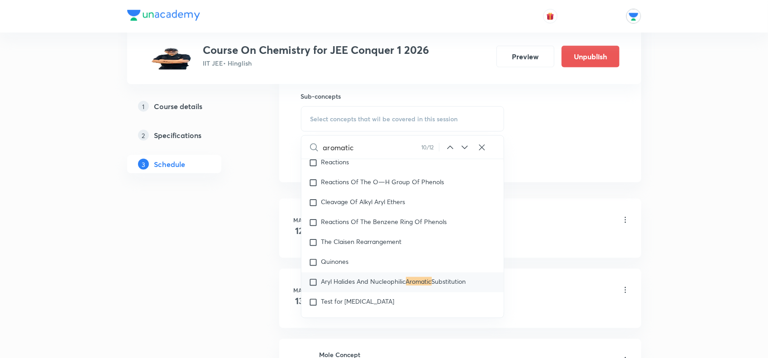
click at [465, 149] on icon at bounding box center [465, 148] width 6 height 4
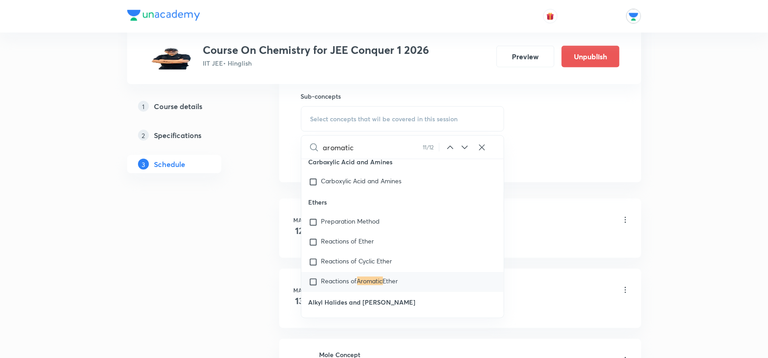
click at [465, 149] on icon at bounding box center [465, 148] width 6 height 4
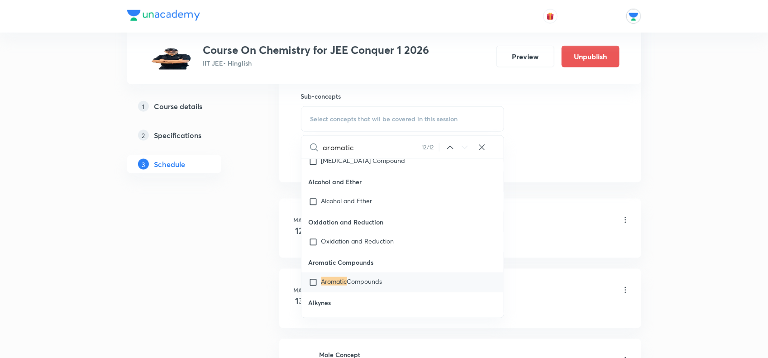
click at [465, 149] on icon at bounding box center [465, 148] width 6 height 4
click at [379, 150] on input "aromatic" at bounding box center [372, 147] width 99 height 23
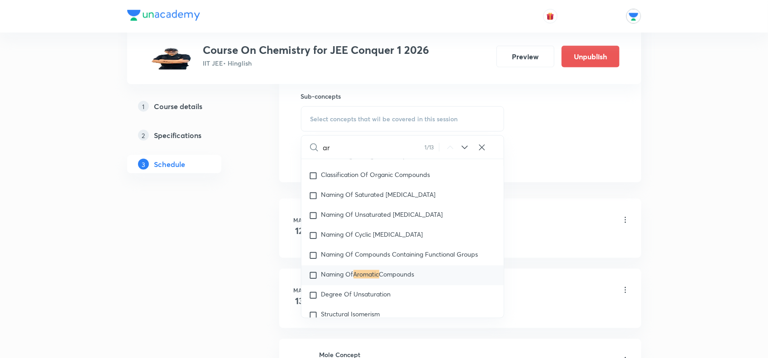
type input "a"
paste input "Hydrocarban"
type input "Hydrocarban"
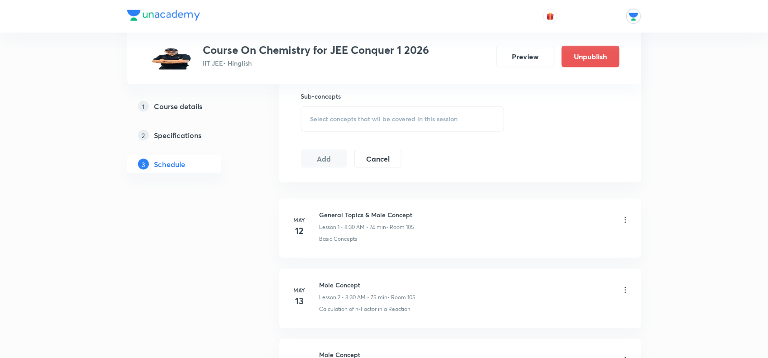
click at [354, 115] on div "Select concepts that wil be covered in this session" at bounding box center [403, 118] width 204 height 25
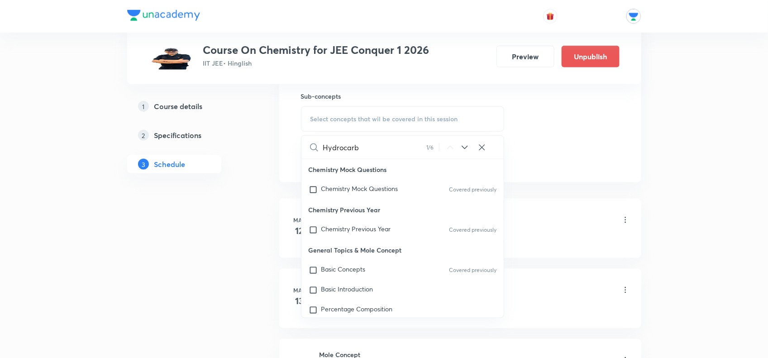
scroll to position [14793, 0]
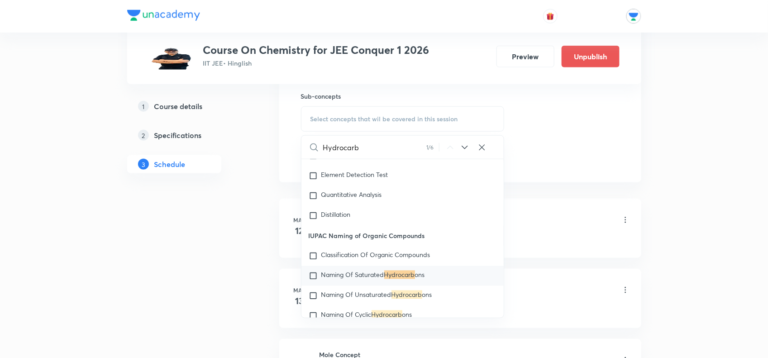
type input "Hydrocarb"
click at [465, 145] on icon at bounding box center [465, 147] width 11 height 11
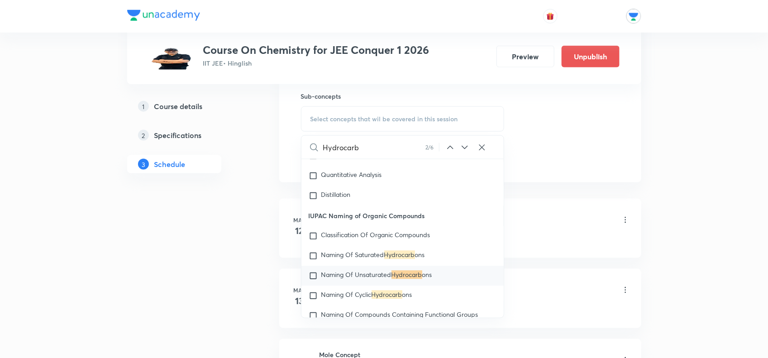
click at [465, 145] on icon at bounding box center [465, 147] width 11 height 11
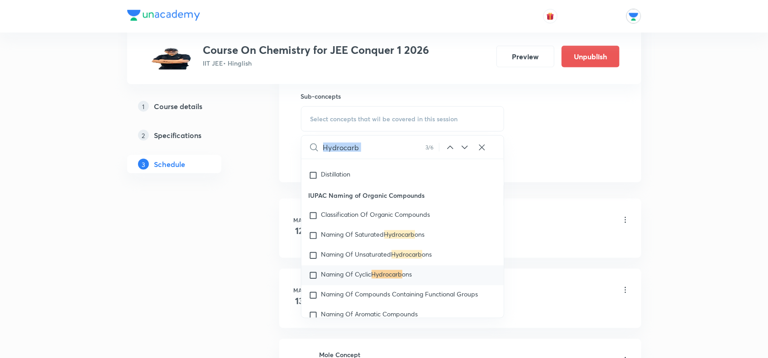
click at [465, 145] on icon at bounding box center [465, 147] width 11 height 11
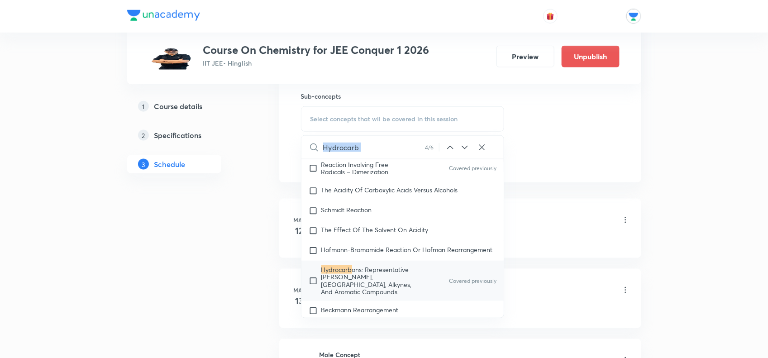
click at [465, 145] on icon at bounding box center [465, 147] width 11 height 11
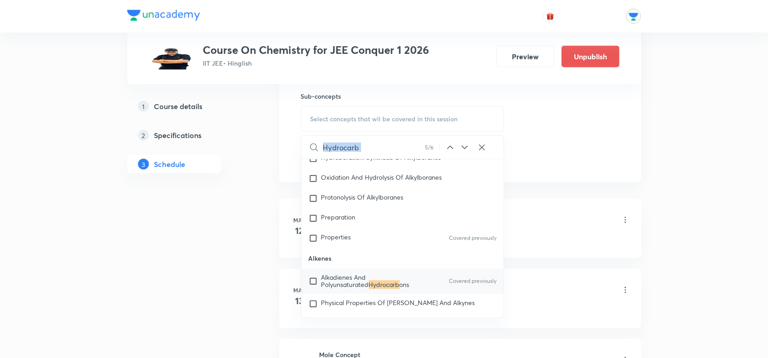
click at [463, 146] on icon at bounding box center [465, 147] width 11 height 11
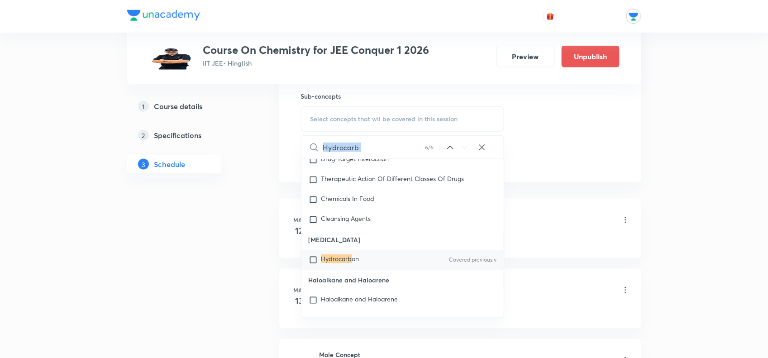
click at [314, 265] on input "checkbox" at bounding box center [315, 260] width 13 height 9
checkbox input "true"
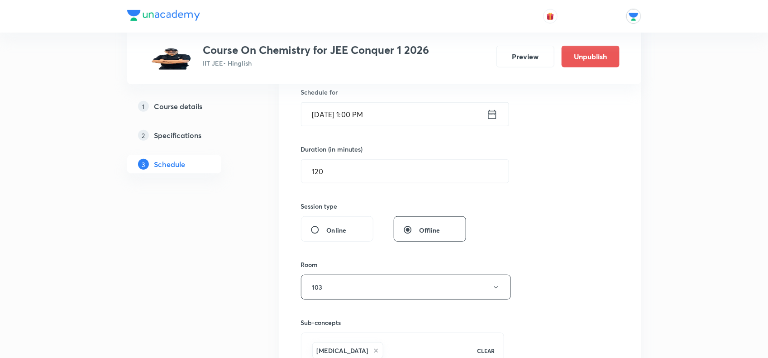
scroll to position [0, 0]
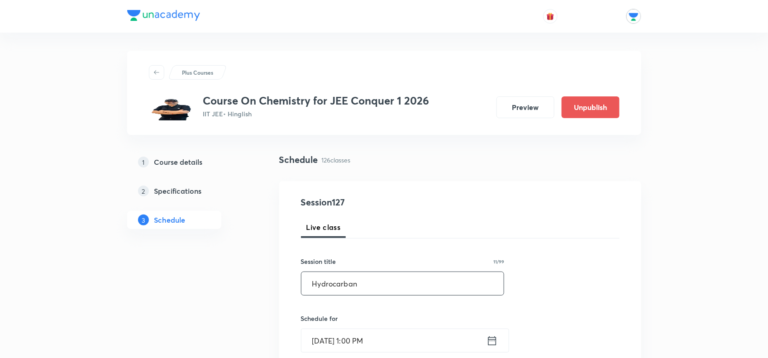
click at [362, 282] on input "Hydrocarban" at bounding box center [403, 283] width 203 height 23
type input "[MEDICAL_DATA]"
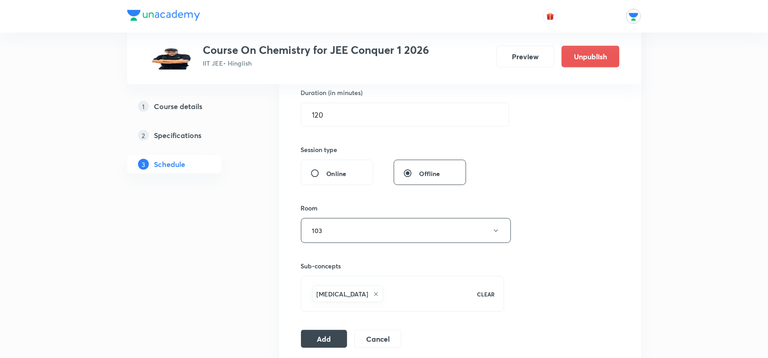
scroll to position [340, 0]
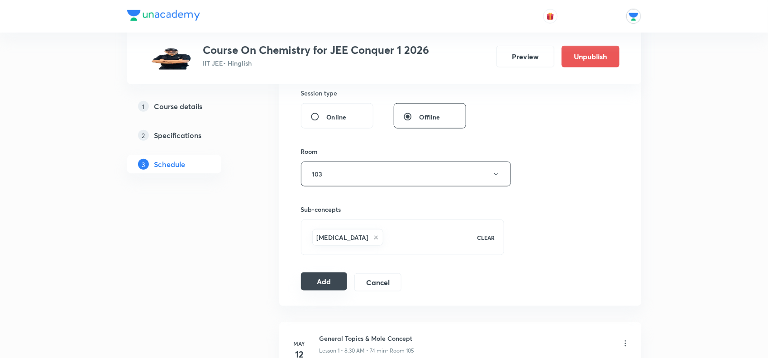
click at [318, 285] on button "Add" at bounding box center [324, 282] width 47 height 18
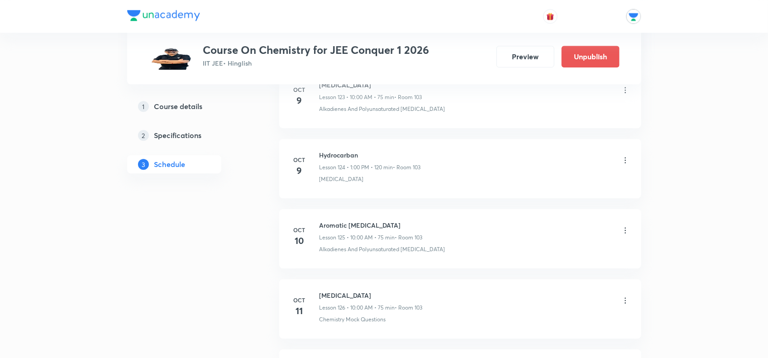
scroll to position [8900, 0]
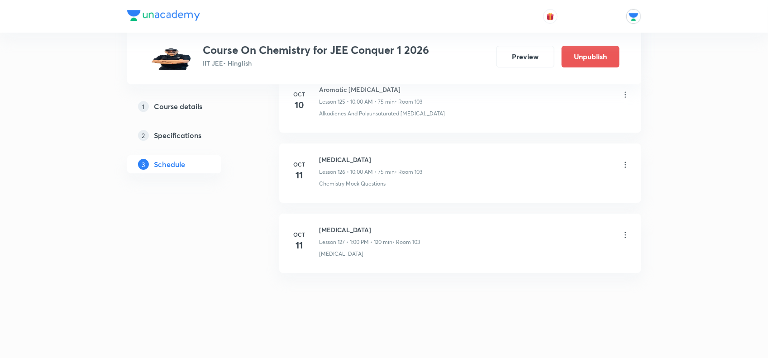
drag, startPoint x: 697, startPoint y: 164, endPoint x: 720, endPoint y: 385, distance: 221.7
click at [625, 162] on icon at bounding box center [625, 165] width 1 height 6
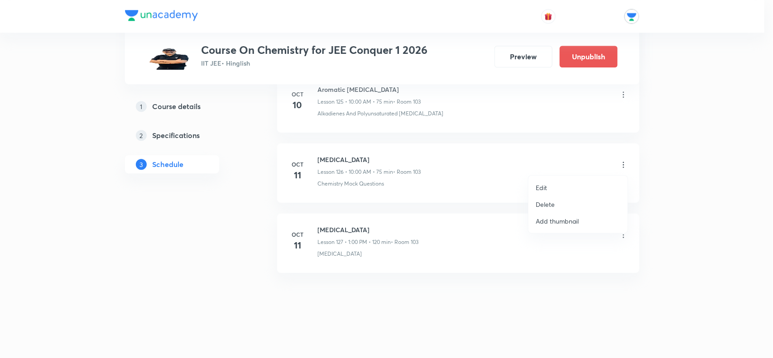
click at [546, 184] on p "Edit" at bounding box center [541, 188] width 11 height 10
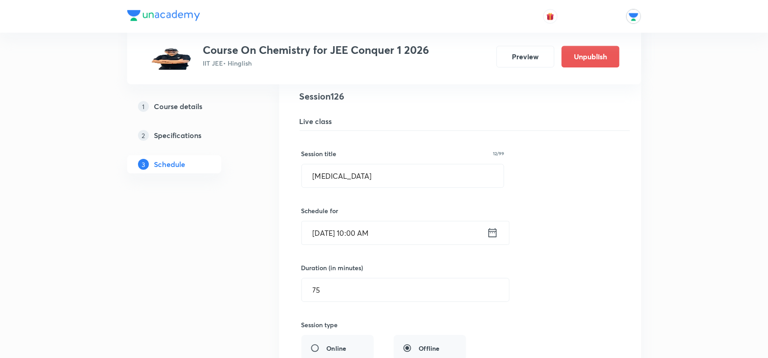
scroll to position [8957, 0]
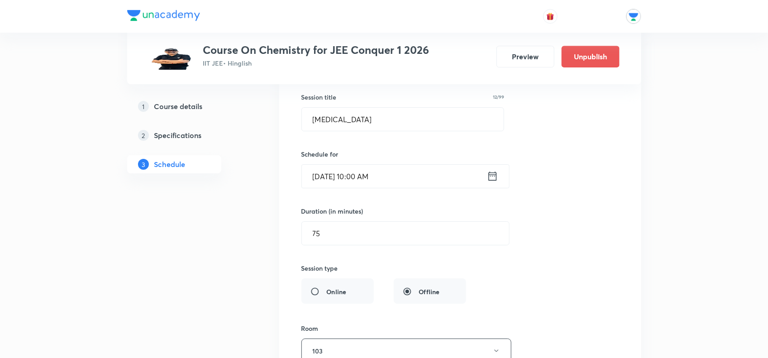
click at [492, 182] on icon at bounding box center [492, 176] width 11 height 13
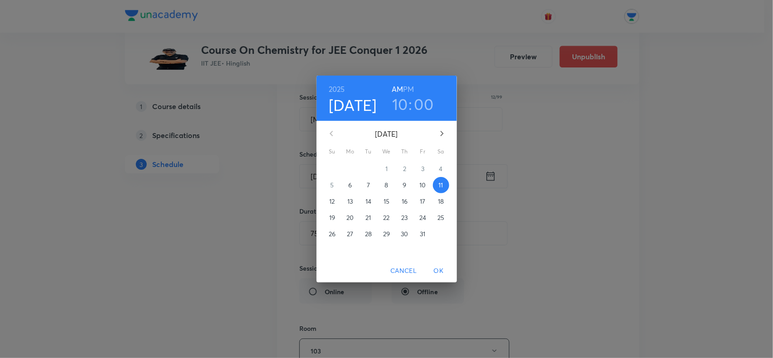
click at [410, 182] on span "9" at bounding box center [405, 185] width 16 height 9
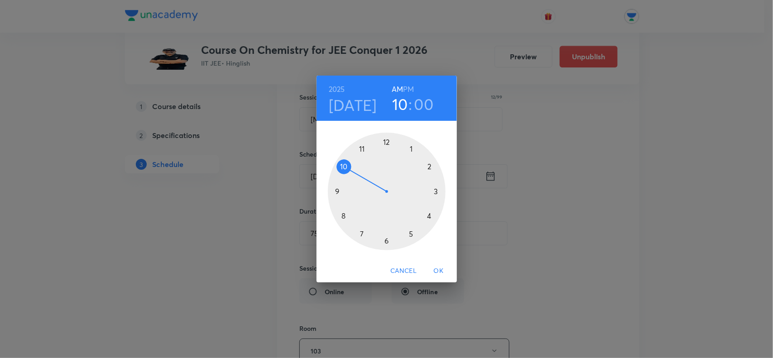
click at [409, 150] on div at bounding box center [387, 192] width 118 height 118
click at [440, 270] on span "OK" at bounding box center [439, 270] width 22 height 11
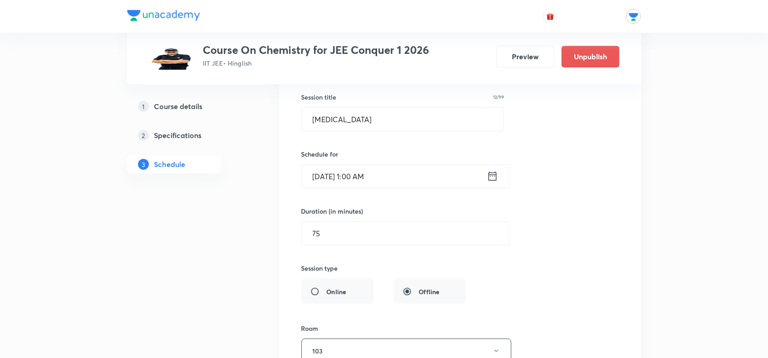
click at [494, 182] on icon at bounding box center [492, 176] width 11 height 13
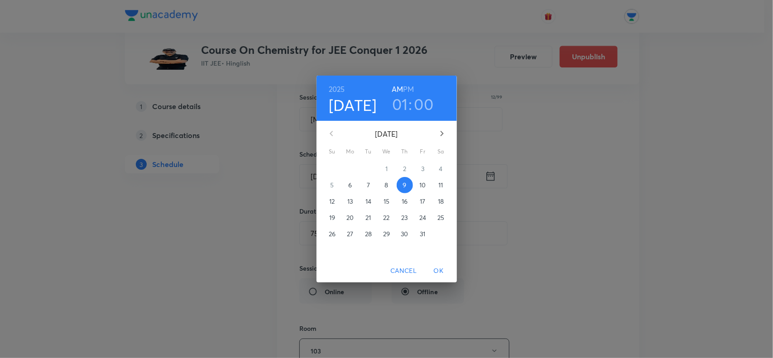
click at [404, 87] on h6 "PM" at bounding box center [408, 89] width 11 height 13
click at [438, 272] on span "OK" at bounding box center [439, 270] width 22 height 11
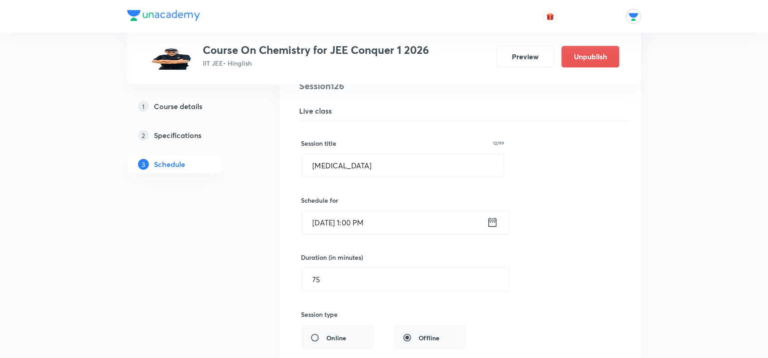
scroll to position [8684, 0]
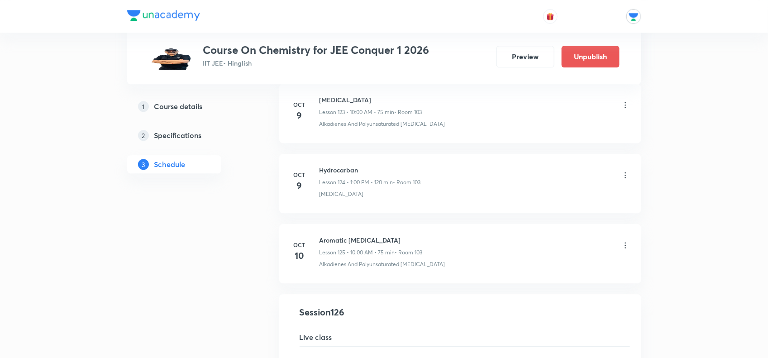
drag, startPoint x: 701, startPoint y: 206, endPoint x: 723, endPoint y: 163, distance: 48.6
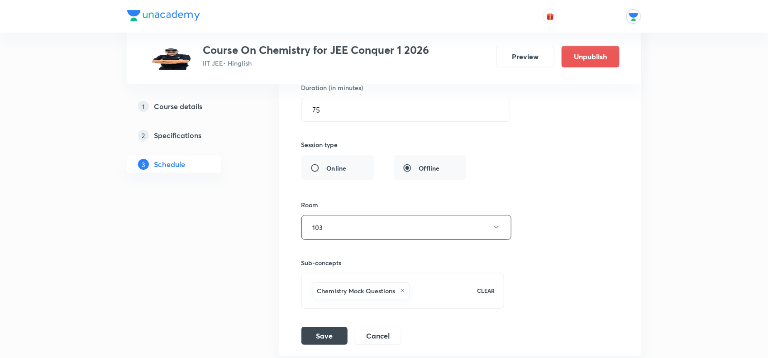
scroll to position [9250, 0]
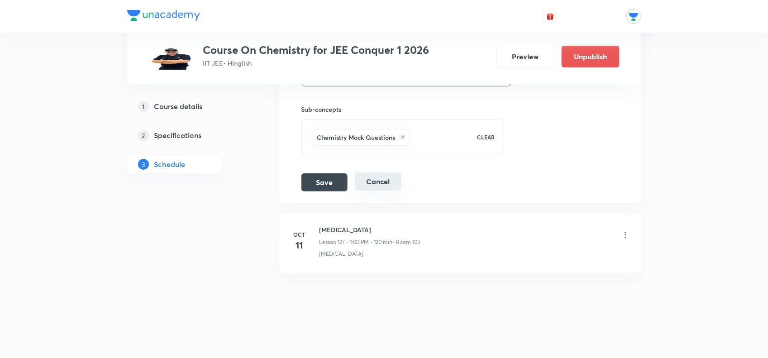
click at [376, 189] on button "Cancel" at bounding box center [378, 181] width 47 height 18
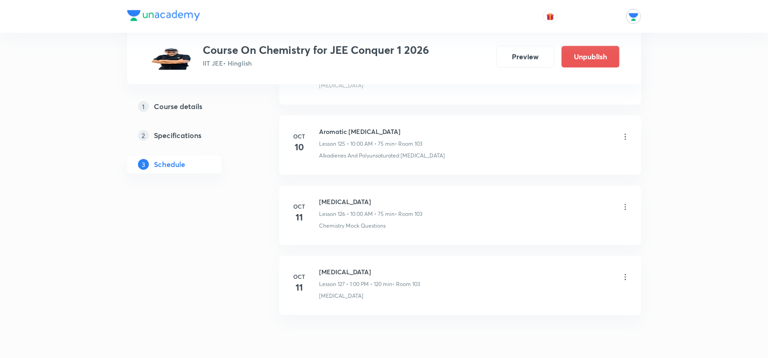
scroll to position [8900, 0]
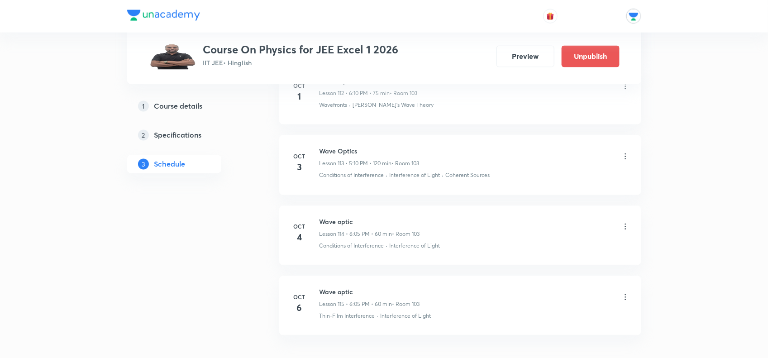
scroll to position [8506, 0]
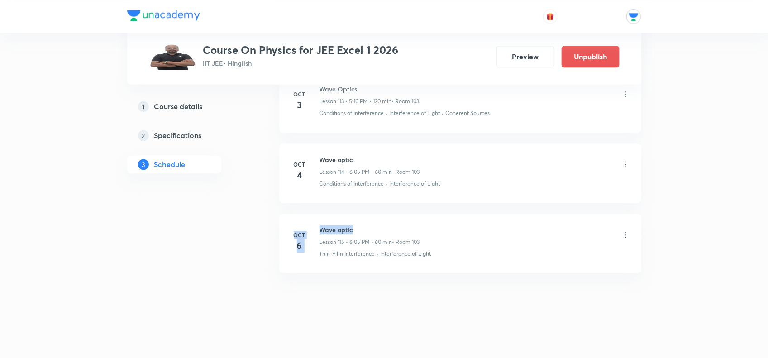
drag, startPoint x: 369, startPoint y: 226, endPoint x: 277, endPoint y: 230, distance: 92.4
